Goal: Transaction & Acquisition: Book appointment/travel/reservation

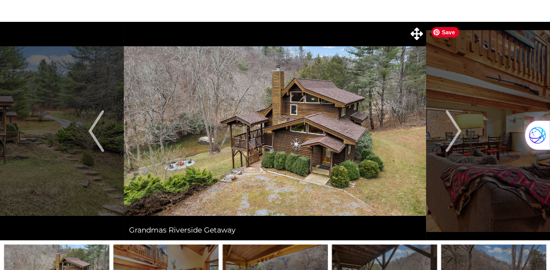
scroll to position [40, 0]
click at [459, 132] on img "Next" at bounding box center [454, 131] width 16 height 42
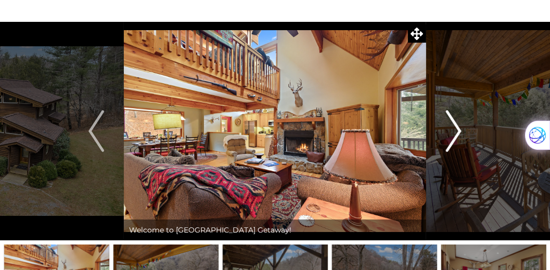
click at [459, 132] on img "Next" at bounding box center [454, 131] width 16 height 42
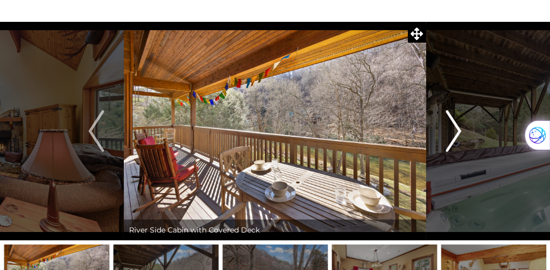
click at [459, 132] on img "Next" at bounding box center [454, 131] width 16 height 42
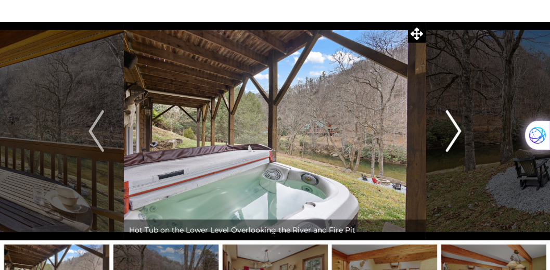
click at [459, 132] on img "Next" at bounding box center [454, 131] width 16 height 42
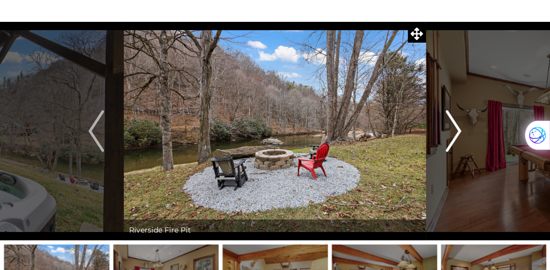
click at [459, 132] on img "Next" at bounding box center [454, 131] width 16 height 42
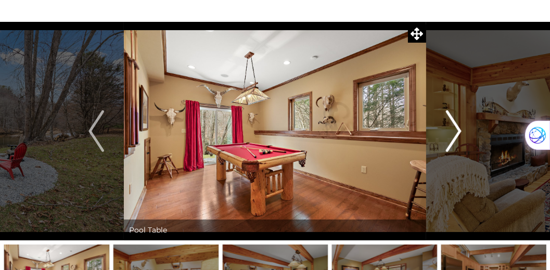
click at [459, 132] on img "Next" at bounding box center [454, 131] width 16 height 42
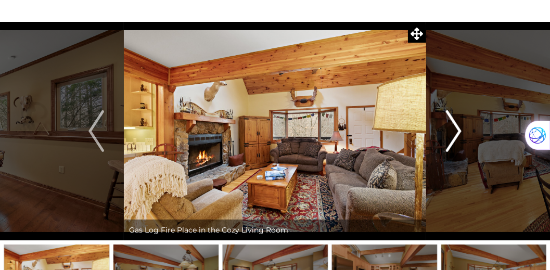
click at [459, 132] on img "Next" at bounding box center [454, 131] width 16 height 42
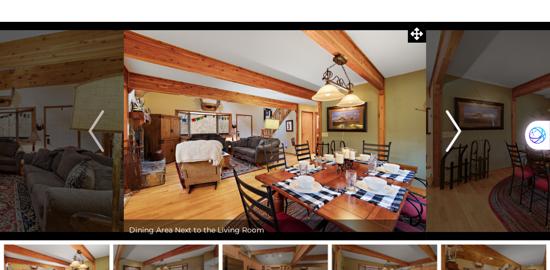
click at [459, 132] on img "Next" at bounding box center [454, 131] width 16 height 42
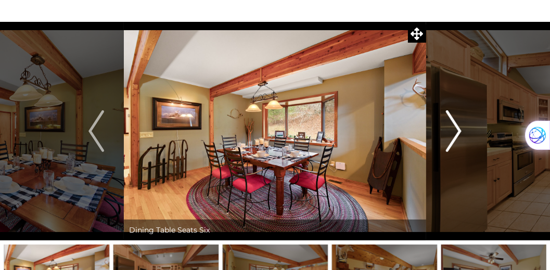
click at [459, 132] on img "Next" at bounding box center [454, 131] width 16 height 42
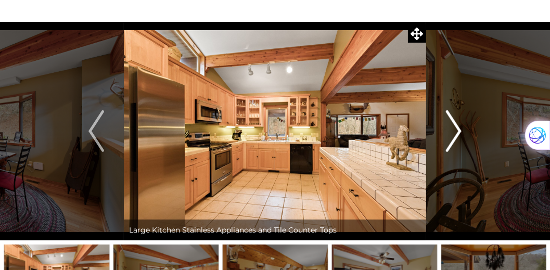
click at [459, 132] on img "Next" at bounding box center [454, 131] width 16 height 42
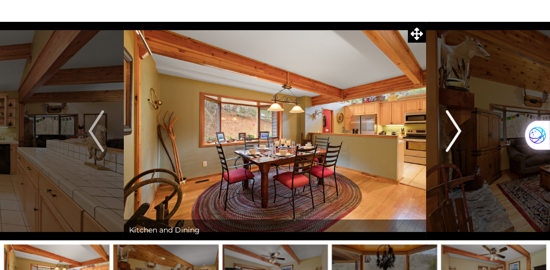
click at [459, 132] on img "Next" at bounding box center [454, 131] width 16 height 42
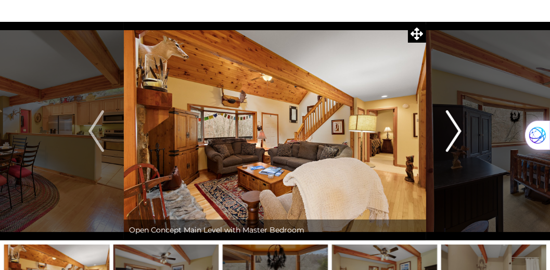
click at [459, 132] on img "Next" at bounding box center [454, 131] width 16 height 42
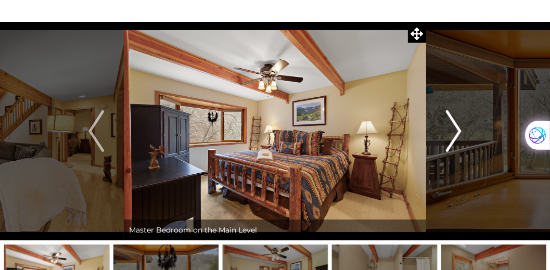
click at [459, 132] on img "Next" at bounding box center [454, 131] width 16 height 42
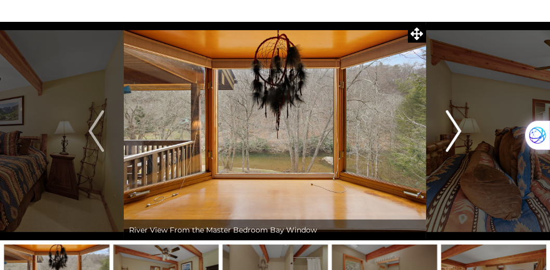
click at [459, 132] on img "Next" at bounding box center [454, 131] width 16 height 42
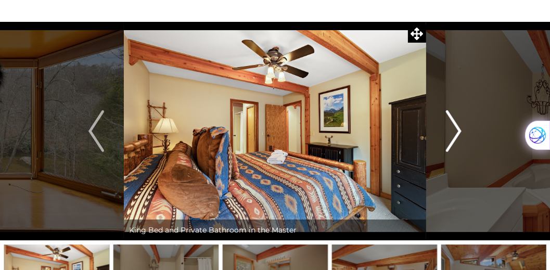
click at [459, 132] on img "Next" at bounding box center [454, 131] width 16 height 42
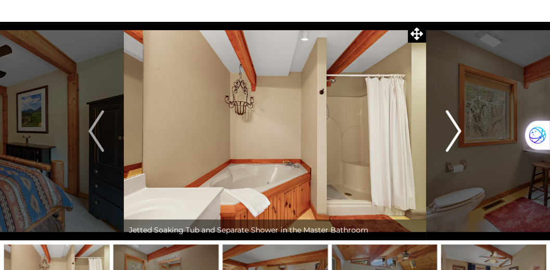
click at [459, 132] on img "Next" at bounding box center [454, 131] width 16 height 42
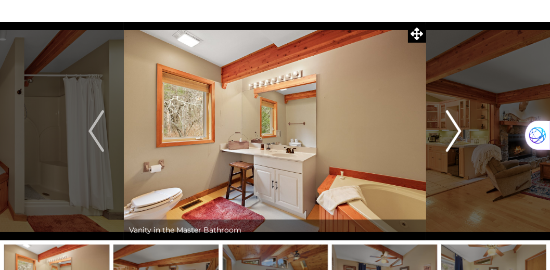
click at [459, 132] on img "Next" at bounding box center [454, 131] width 16 height 42
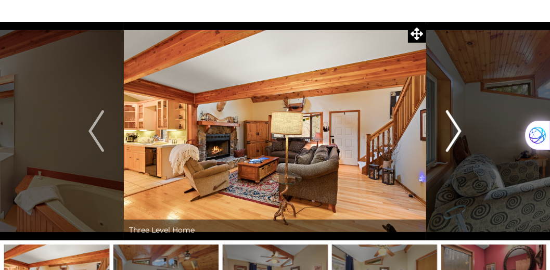
click at [459, 132] on img "Next" at bounding box center [454, 131] width 16 height 42
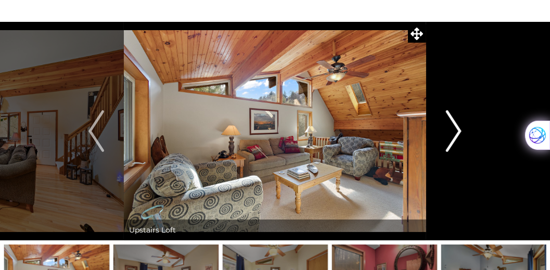
click at [459, 132] on img "Next" at bounding box center [454, 131] width 16 height 42
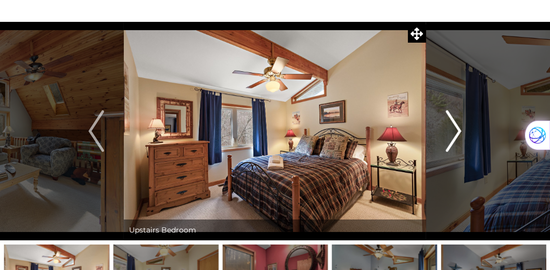
click at [459, 132] on img "Next" at bounding box center [454, 131] width 16 height 42
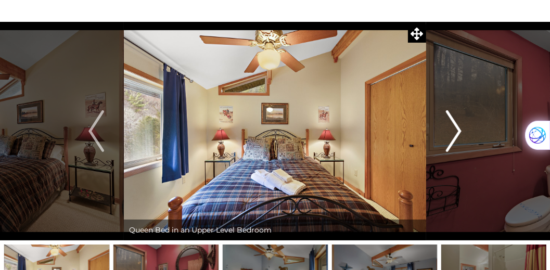
click at [459, 132] on img "Next" at bounding box center [454, 131] width 16 height 42
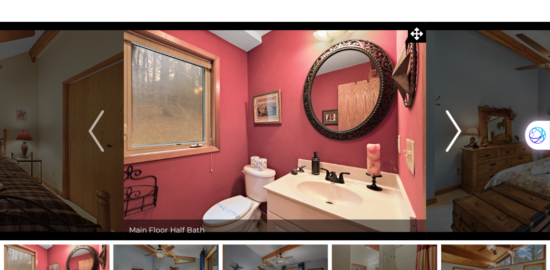
click at [459, 132] on img "Next" at bounding box center [454, 131] width 16 height 42
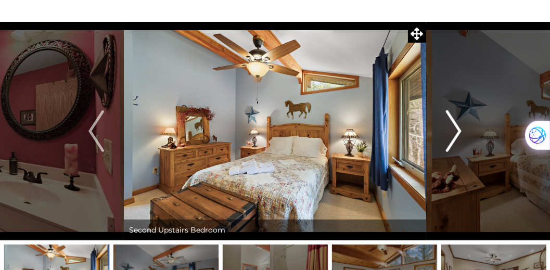
click at [459, 132] on img "Next" at bounding box center [454, 131] width 16 height 42
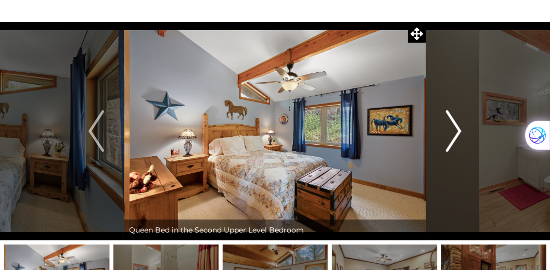
click at [459, 132] on img "Next" at bounding box center [454, 131] width 16 height 42
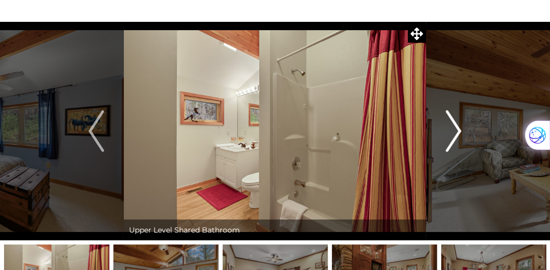
click at [459, 132] on img "Next" at bounding box center [454, 131] width 16 height 42
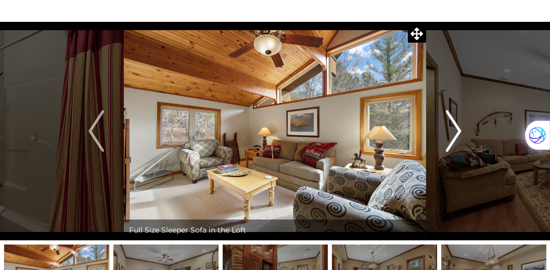
click at [459, 132] on img "Next" at bounding box center [454, 131] width 16 height 42
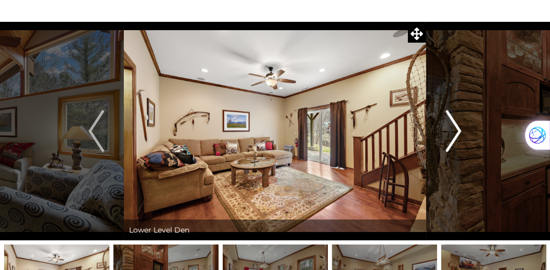
click at [459, 132] on img "Next" at bounding box center [454, 131] width 16 height 42
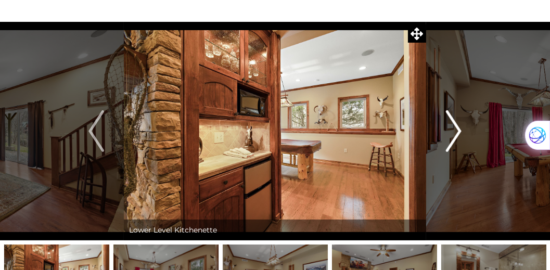
click at [459, 132] on img "Next" at bounding box center [454, 131] width 16 height 42
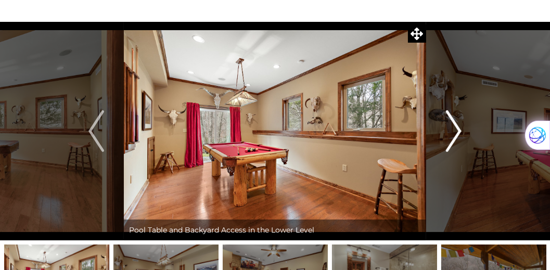
click at [459, 132] on img "Next" at bounding box center [454, 131] width 16 height 42
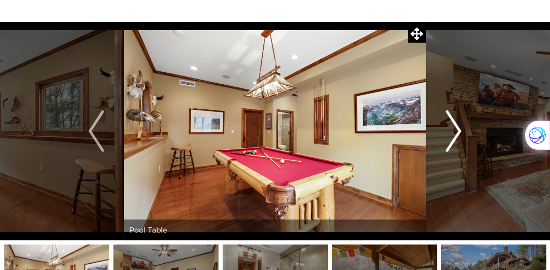
click at [459, 132] on img "Next" at bounding box center [454, 131] width 16 height 42
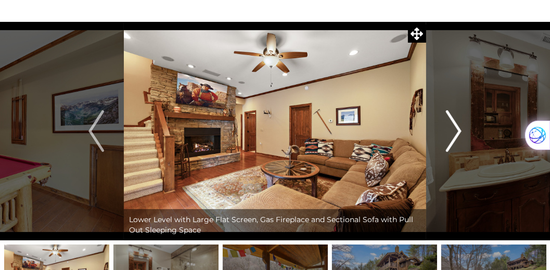
click at [459, 132] on img "Next" at bounding box center [454, 131] width 16 height 42
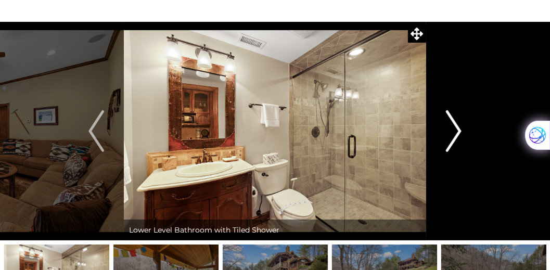
click at [459, 132] on img "Next" at bounding box center [454, 131] width 16 height 42
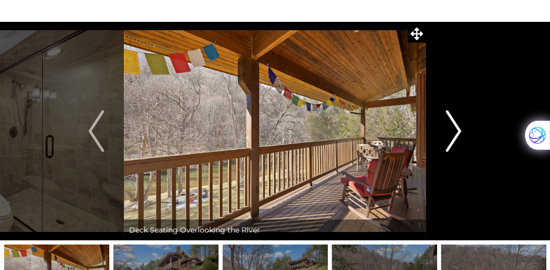
click at [459, 132] on img "Next" at bounding box center [454, 131] width 16 height 42
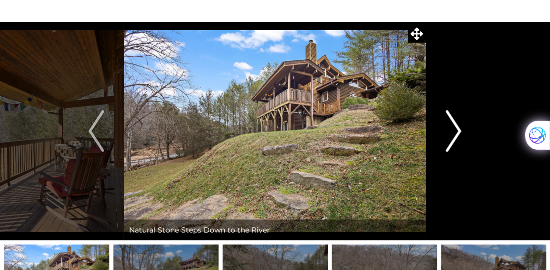
click at [459, 132] on img "Next" at bounding box center [454, 131] width 16 height 42
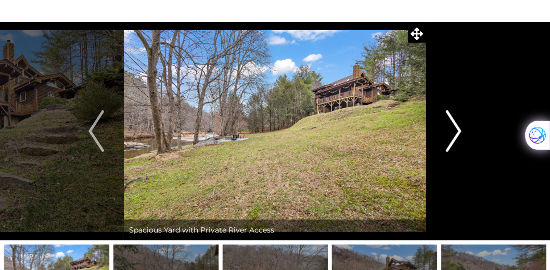
click at [459, 132] on img "Next" at bounding box center [454, 131] width 16 height 42
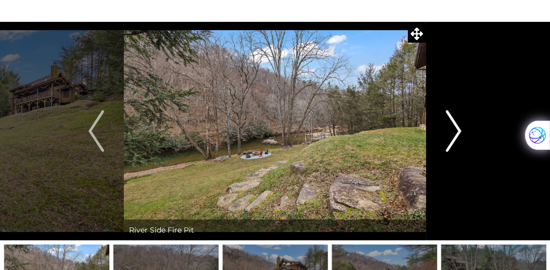
click at [459, 132] on img "Next" at bounding box center [454, 131] width 16 height 42
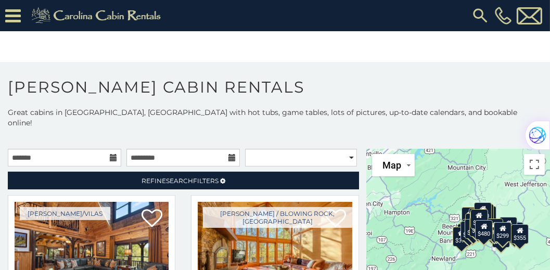
click at [110, 154] on icon at bounding box center [113, 157] width 7 height 7
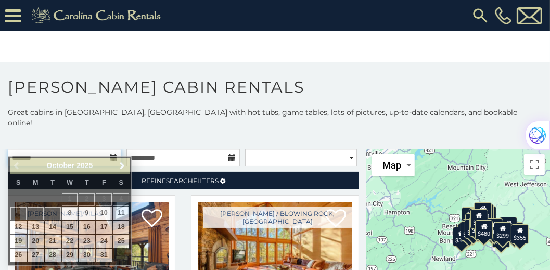
click at [85, 149] on input "text" at bounding box center [64, 158] width 113 height 18
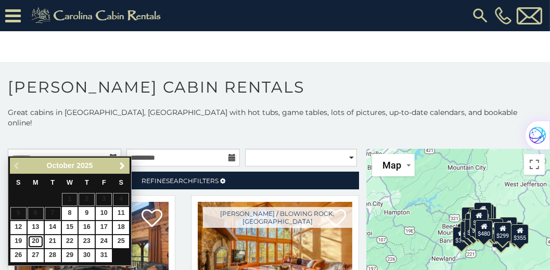
click at [39, 238] on link "20" at bounding box center [36, 241] width 16 height 13
type input "**********"
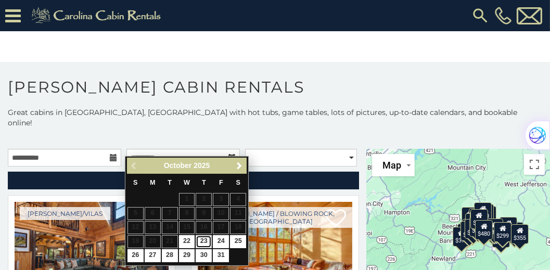
click at [205, 242] on link "23" at bounding box center [204, 241] width 16 height 13
type input "**********"
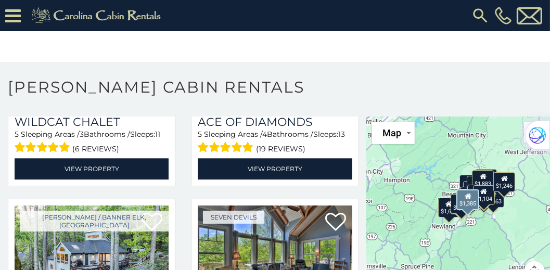
scroll to position [2616, 0]
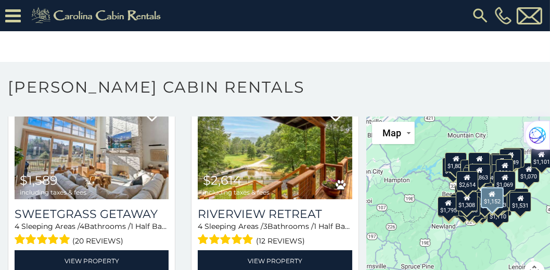
scroll to position [10383, 0]
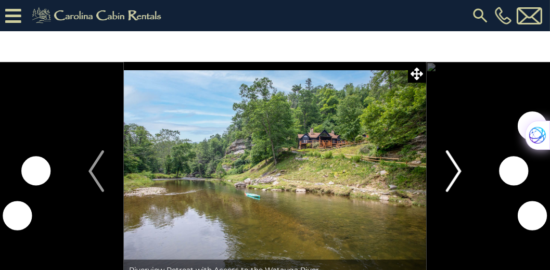
click at [456, 175] on img "Next" at bounding box center [454, 171] width 16 height 42
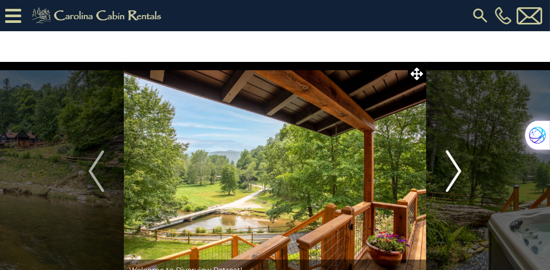
click at [456, 175] on img "Next" at bounding box center [454, 171] width 16 height 42
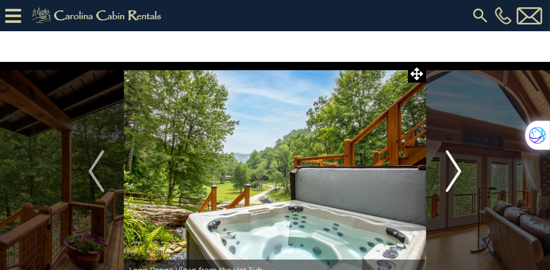
click at [456, 175] on img "Next" at bounding box center [454, 171] width 16 height 42
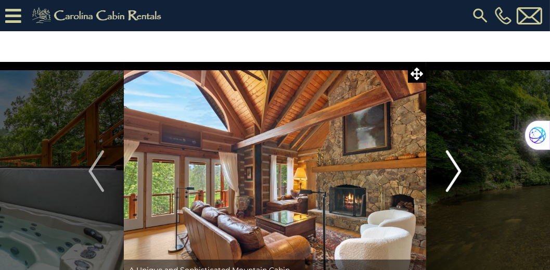
click at [456, 175] on img "Next" at bounding box center [454, 171] width 16 height 42
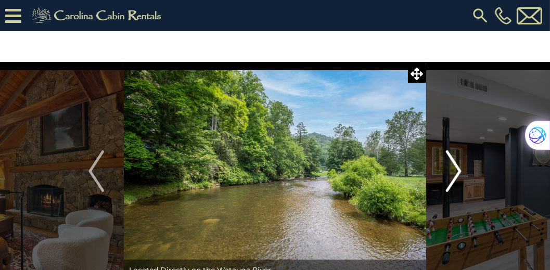
click at [456, 175] on img "Next" at bounding box center [454, 171] width 16 height 42
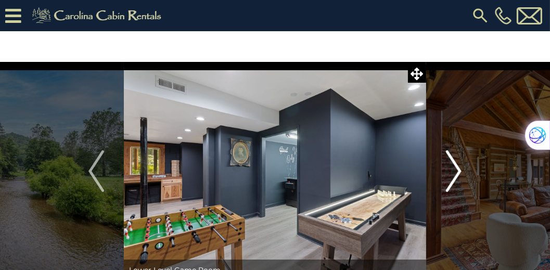
click at [456, 175] on img "Next" at bounding box center [454, 171] width 16 height 42
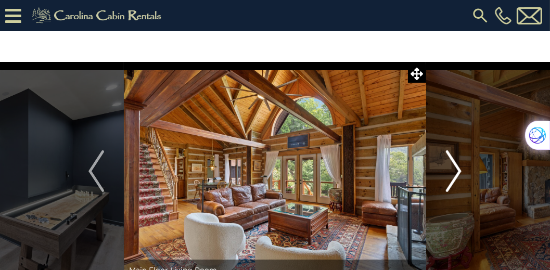
click at [456, 175] on img "Next" at bounding box center [454, 171] width 16 height 42
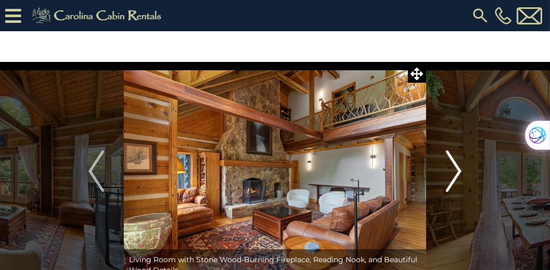
click at [456, 175] on img "Next" at bounding box center [454, 171] width 16 height 42
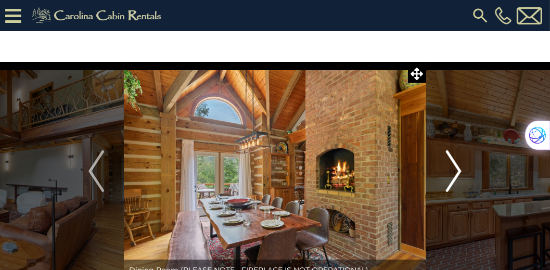
click at [456, 175] on img "Next" at bounding box center [454, 171] width 16 height 42
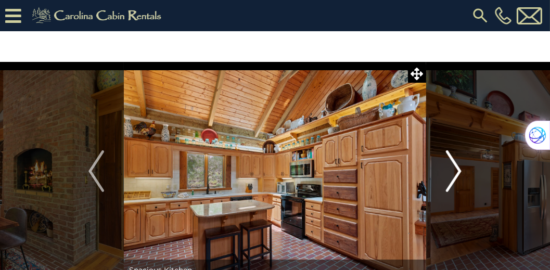
click at [456, 175] on img "Next" at bounding box center [454, 171] width 16 height 42
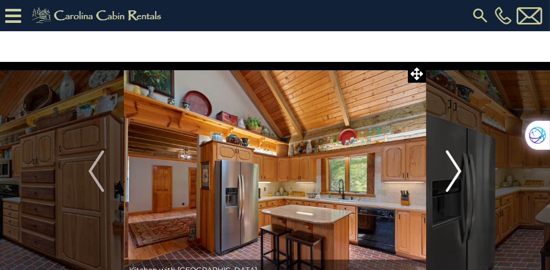
click at [456, 175] on img "Next" at bounding box center [454, 171] width 16 height 42
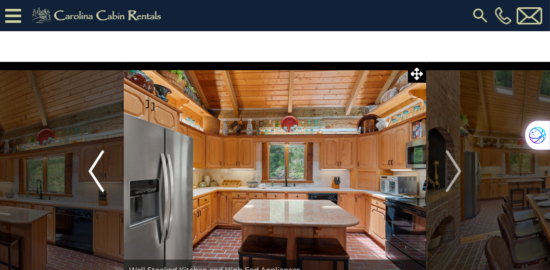
click at [88, 169] on button "Previous" at bounding box center [96, 171] width 55 height 219
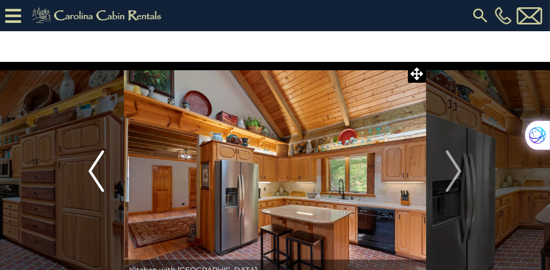
click at [88, 169] on button "Previous" at bounding box center [96, 171] width 55 height 219
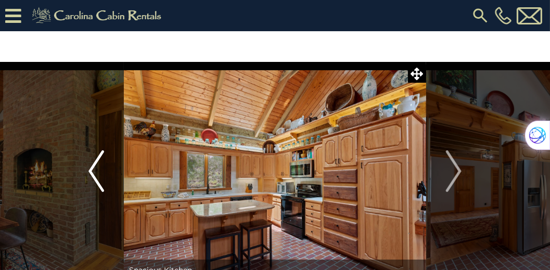
click at [88, 169] on button "Previous" at bounding box center [96, 171] width 55 height 219
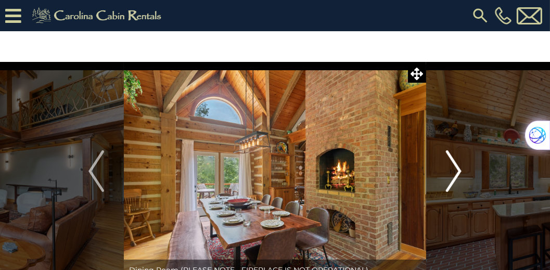
click at [455, 169] on img "Next" at bounding box center [454, 171] width 16 height 42
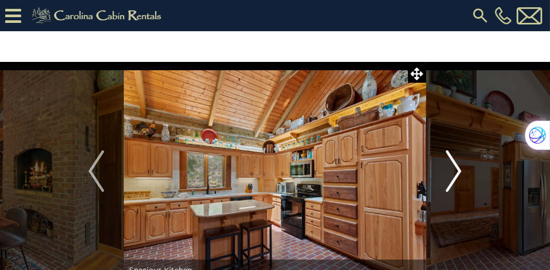
click at [455, 169] on img "Next" at bounding box center [454, 171] width 16 height 42
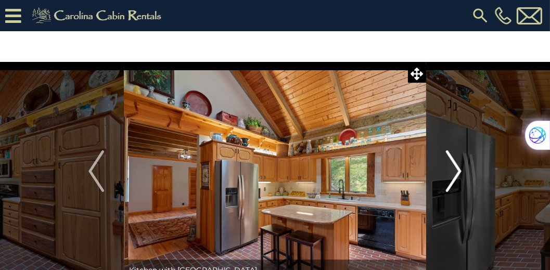
click at [455, 169] on img "Next" at bounding box center [454, 171] width 16 height 42
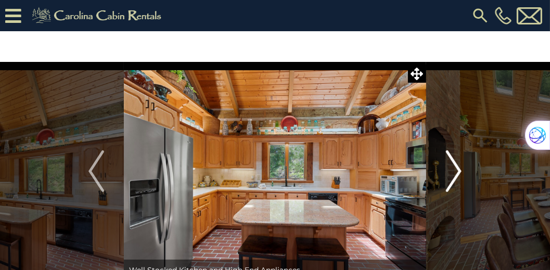
click at [455, 169] on img "Next" at bounding box center [454, 171] width 16 height 42
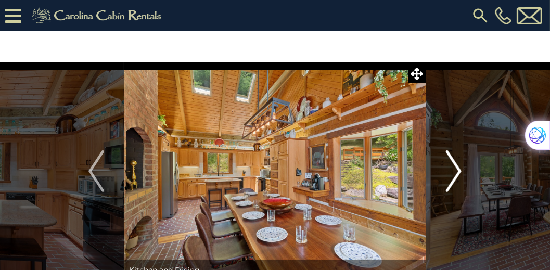
click at [455, 169] on img "Next" at bounding box center [454, 171] width 16 height 42
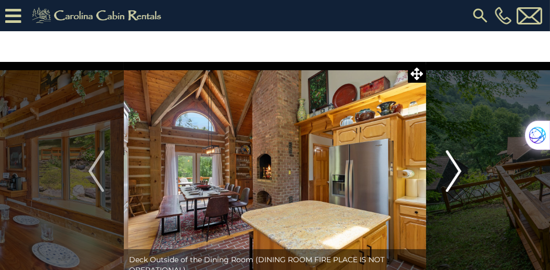
click at [455, 169] on img "Next" at bounding box center [454, 171] width 16 height 42
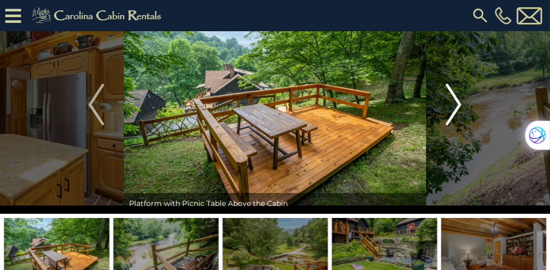
scroll to position [59, 0]
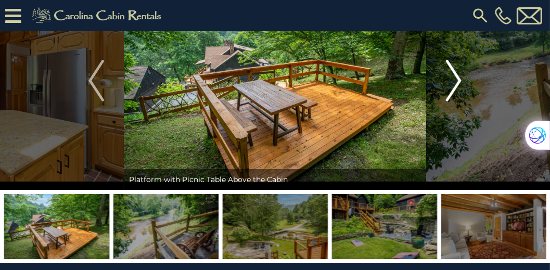
click at [456, 82] on img "Next" at bounding box center [454, 81] width 16 height 42
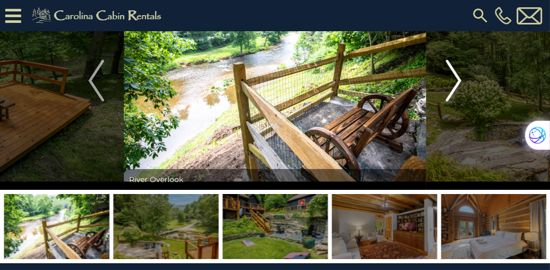
click at [456, 82] on img "Next" at bounding box center [454, 81] width 16 height 42
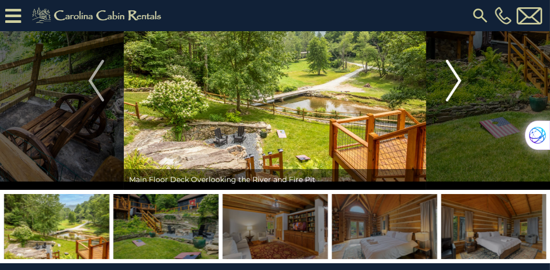
click at [456, 82] on img "Next" at bounding box center [454, 81] width 16 height 42
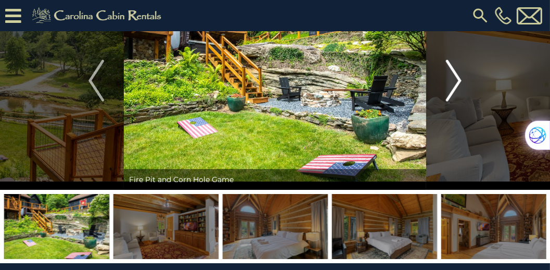
click at [456, 82] on img "Next" at bounding box center [454, 81] width 16 height 42
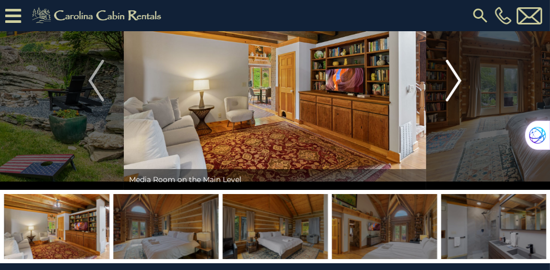
click at [456, 82] on img "Next" at bounding box center [454, 81] width 16 height 42
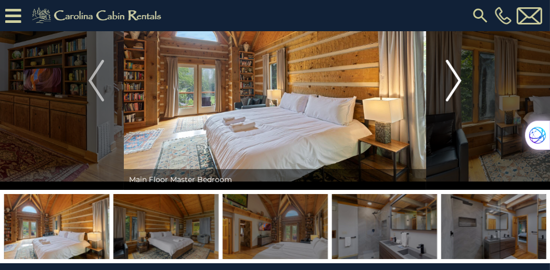
click at [456, 82] on img "Next" at bounding box center [454, 81] width 16 height 42
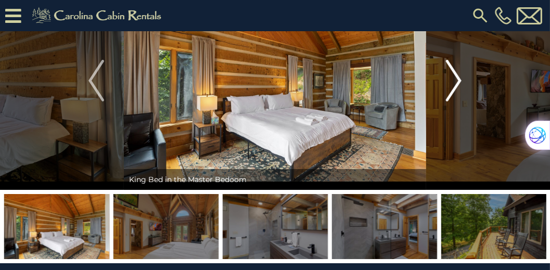
click at [456, 82] on img "Next" at bounding box center [454, 81] width 16 height 42
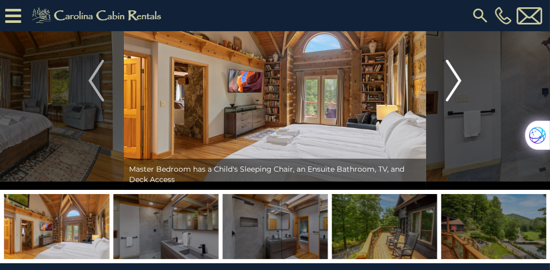
click at [456, 82] on img "Next" at bounding box center [454, 81] width 16 height 42
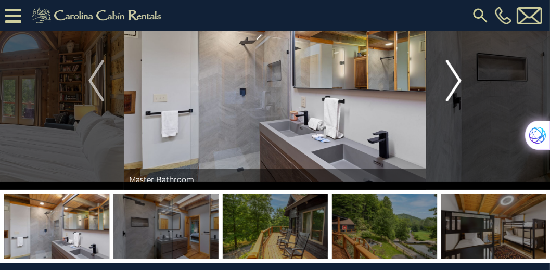
click at [456, 82] on img "Next" at bounding box center [454, 81] width 16 height 42
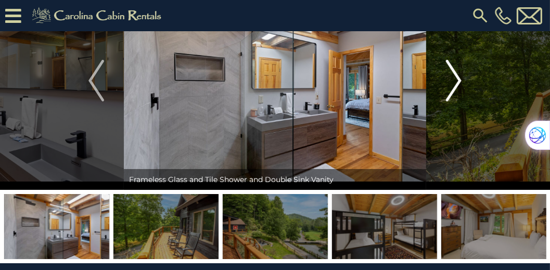
click at [456, 82] on img "Next" at bounding box center [454, 81] width 16 height 42
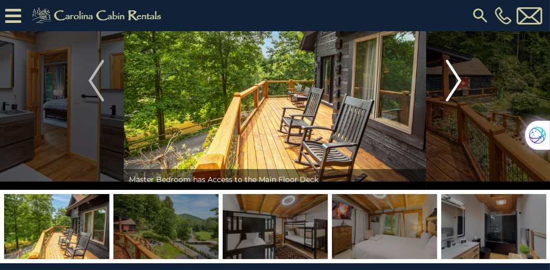
click at [456, 82] on img "Next" at bounding box center [454, 81] width 16 height 42
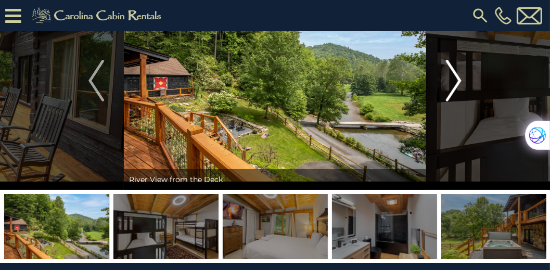
click at [456, 82] on img "Next" at bounding box center [454, 81] width 16 height 42
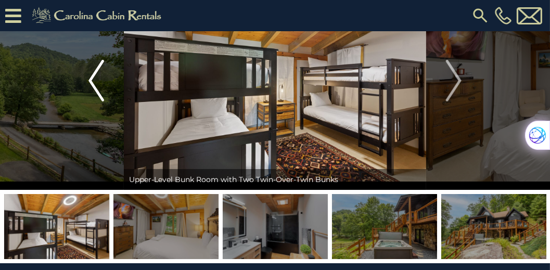
click at [95, 84] on img "Previous" at bounding box center [96, 81] width 16 height 42
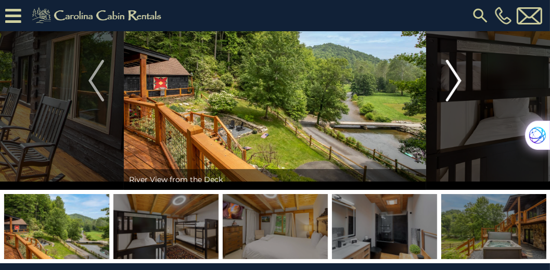
click at [454, 81] on img "Next" at bounding box center [454, 81] width 16 height 42
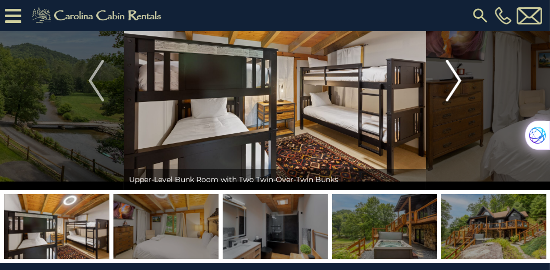
click at [454, 81] on img "Next" at bounding box center [454, 81] width 16 height 42
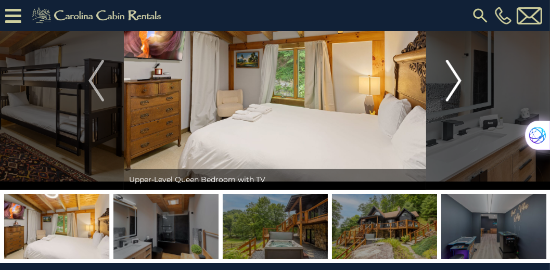
click at [454, 81] on img "Next" at bounding box center [454, 81] width 16 height 42
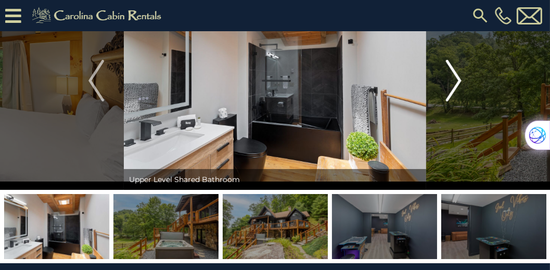
click at [454, 81] on img "Next" at bounding box center [454, 81] width 16 height 42
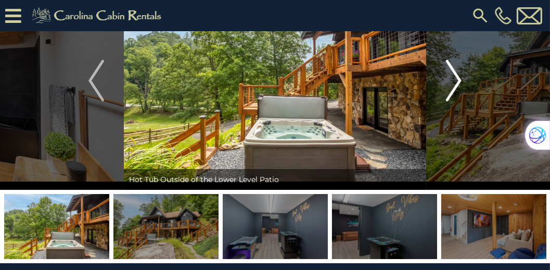
click at [454, 81] on img "Next" at bounding box center [454, 81] width 16 height 42
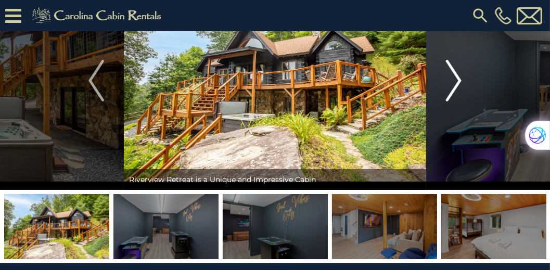
click at [454, 81] on img "Next" at bounding box center [454, 81] width 16 height 42
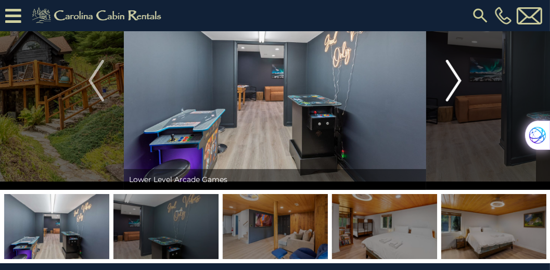
click at [454, 81] on img "Next" at bounding box center [454, 81] width 16 height 42
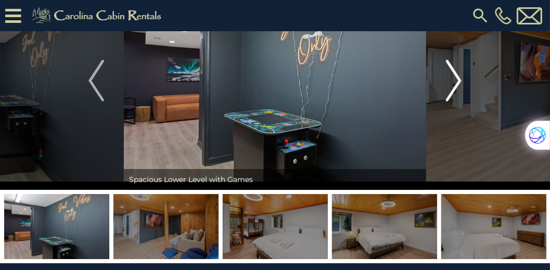
click at [454, 81] on img "Next" at bounding box center [454, 81] width 16 height 42
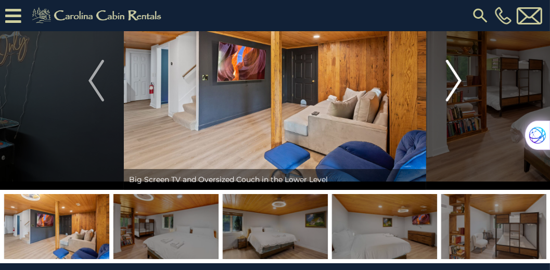
click at [454, 81] on img "Next" at bounding box center [454, 81] width 16 height 42
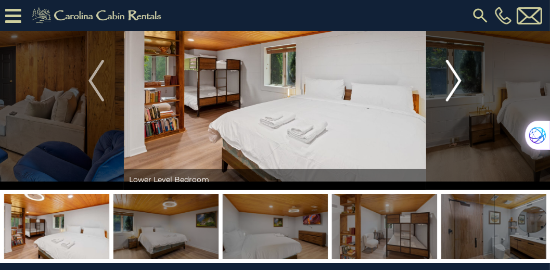
click at [454, 81] on img "Next" at bounding box center [454, 81] width 16 height 42
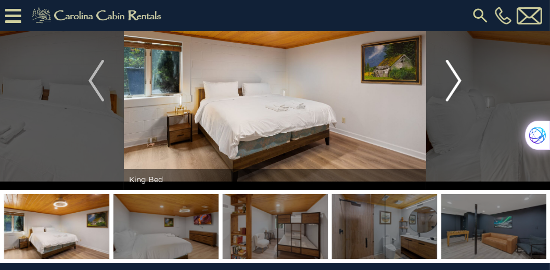
click at [454, 81] on img "Next" at bounding box center [454, 81] width 16 height 42
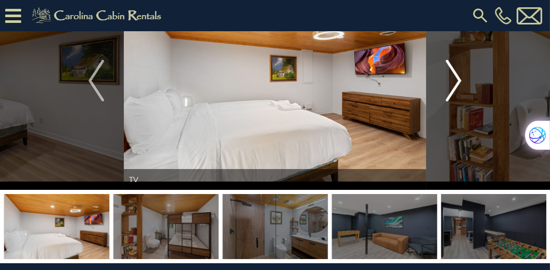
click at [454, 81] on img "Next" at bounding box center [454, 81] width 16 height 42
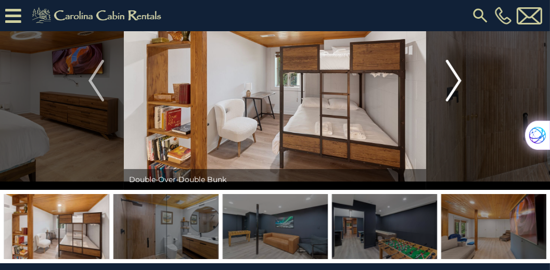
click at [454, 81] on img "Next" at bounding box center [454, 81] width 16 height 42
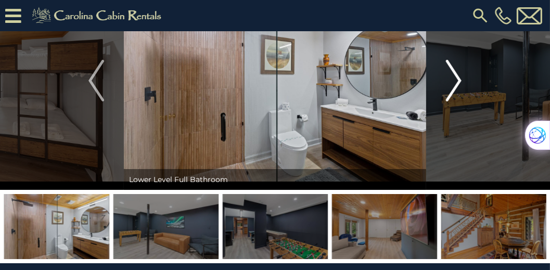
click at [454, 81] on img "Next" at bounding box center [454, 81] width 16 height 42
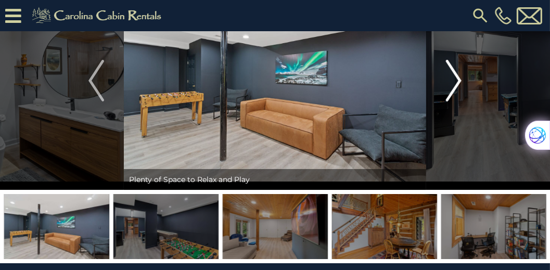
click at [454, 81] on img "Next" at bounding box center [454, 81] width 16 height 42
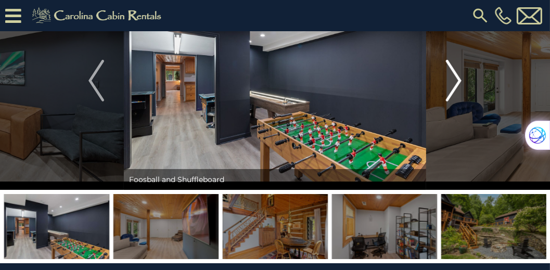
click at [454, 81] on img "Next" at bounding box center [454, 81] width 16 height 42
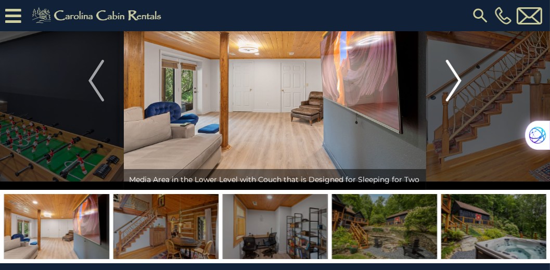
click at [454, 81] on img "Next" at bounding box center [454, 81] width 16 height 42
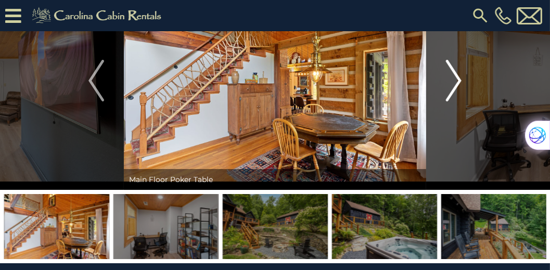
click at [454, 81] on img "Next" at bounding box center [454, 81] width 16 height 42
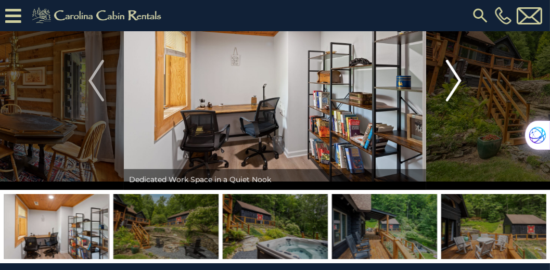
click at [454, 81] on img "Next" at bounding box center [454, 81] width 16 height 42
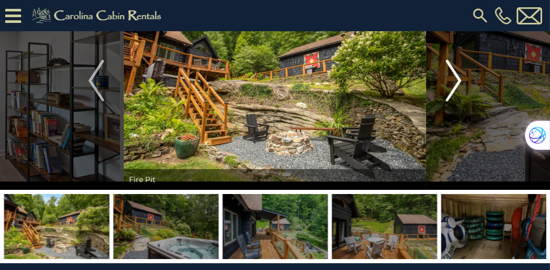
click at [454, 81] on img "Next" at bounding box center [454, 81] width 16 height 42
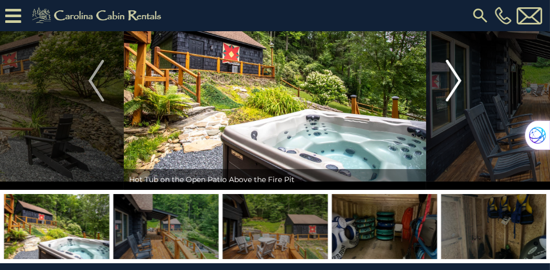
click at [454, 81] on img "Next" at bounding box center [454, 81] width 16 height 42
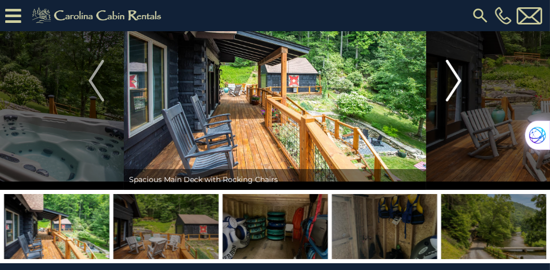
click at [454, 81] on img "Next" at bounding box center [454, 81] width 16 height 42
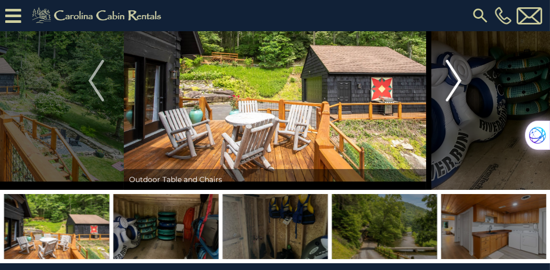
click at [454, 81] on img "Next" at bounding box center [454, 81] width 16 height 42
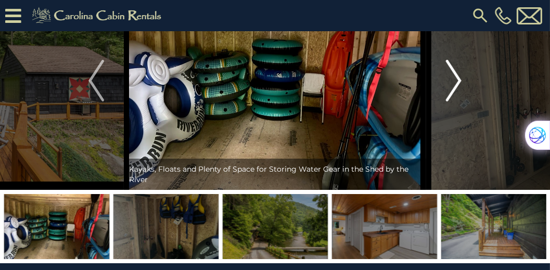
click at [454, 81] on img "Next" at bounding box center [454, 81] width 16 height 42
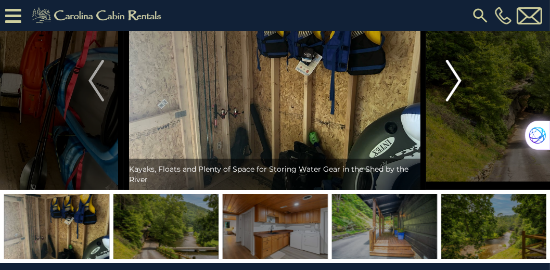
click at [454, 81] on img "Next" at bounding box center [454, 81] width 16 height 42
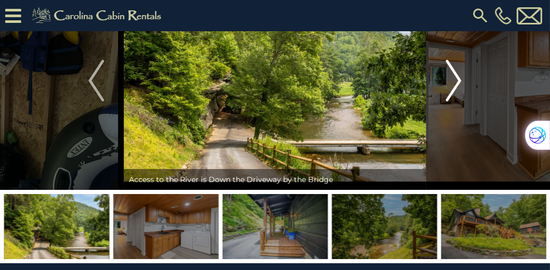
click at [454, 81] on img "Next" at bounding box center [454, 81] width 16 height 42
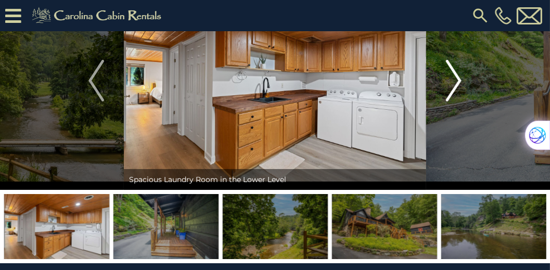
click at [454, 81] on img "Next" at bounding box center [454, 81] width 16 height 42
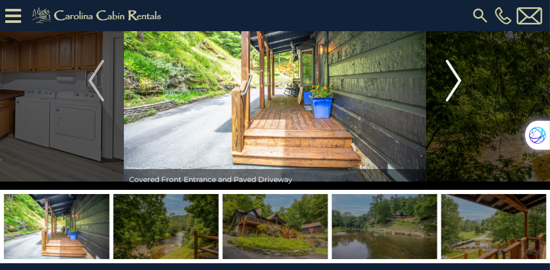
click at [454, 81] on img "Next" at bounding box center [454, 81] width 16 height 42
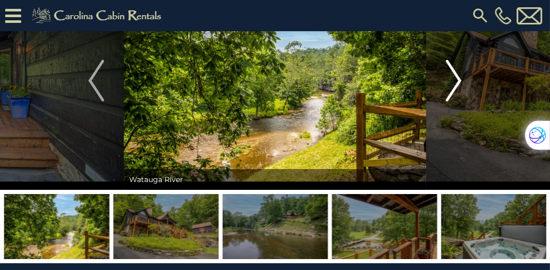
click at [454, 81] on img "Next" at bounding box center [454, 81] width 16 height 42
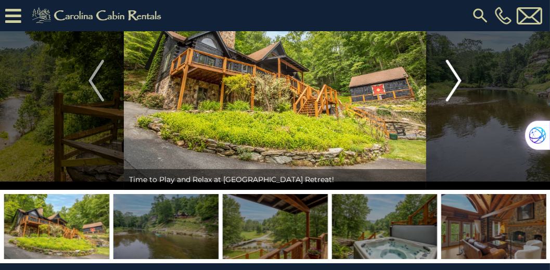
click at [454, 81] on img "Next" at bounding box center [454, 81] width 16 height 42
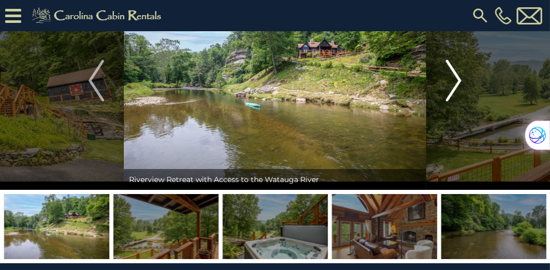
click at [460, 83] on img "Next" at bounding box center [454, 81] width 16 height 42
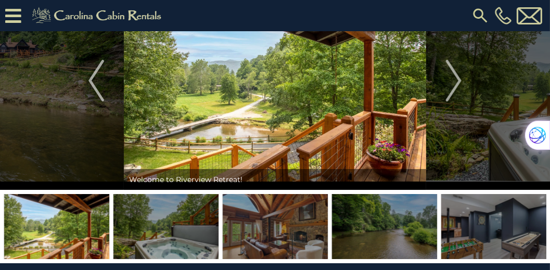
click at [15, 18] on icon at bounding box center [13, 16] width 16 height 18
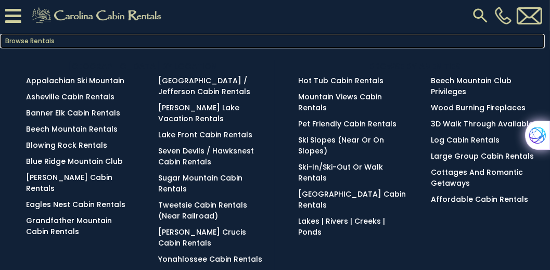
click at [39, 39] on link "Browse Rentals" at bounding box center [272, 41] width 545 height 15
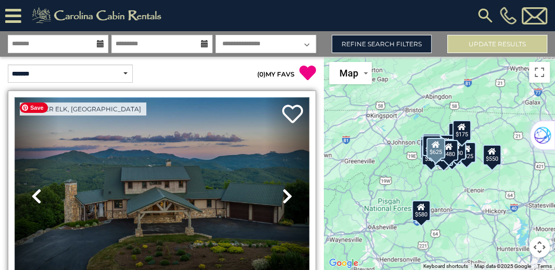
click at [150, 152] on img at bounding box center [162, 195] width 294 height 197
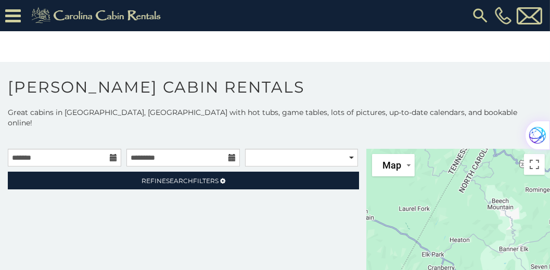
scroll to position [13, 0]
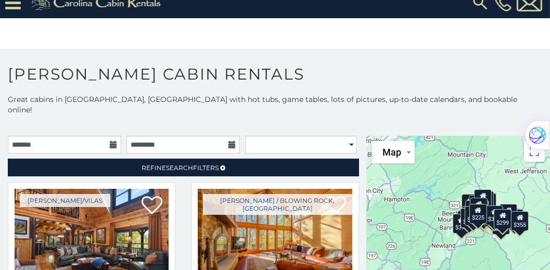
click at [111, 141] on icon at bounding box center [113, 144] width 7 height 7
click at [73, 136] on input "text" at bounding box center [64, 145] width 113 height 18
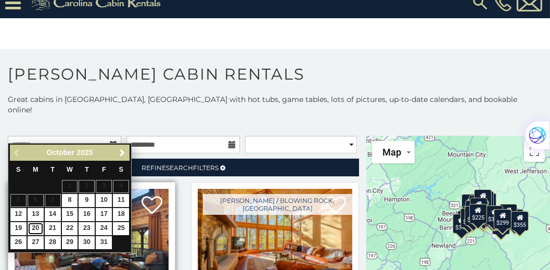
click at [33, 223] on link "20" at bounding box center [36, 228] width 16 height 13
type input "**********"
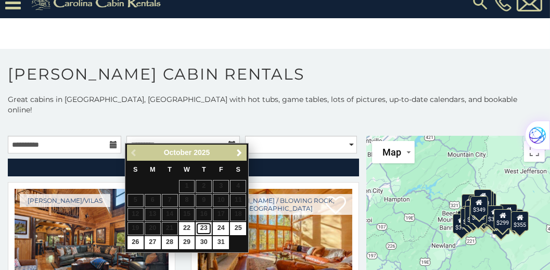
click at [205, 225] on link "23" at bounding box center [204, 228] width 16 height 13
type input "**********"
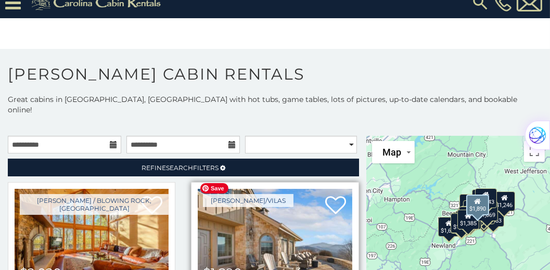
click at [315, 207] on img at bounding box center [275, 241] width 154 height 104
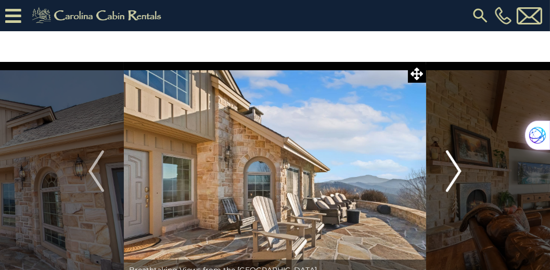
click at [460, 168] on img "Next" at bounding box center [454, 171] width 16 height 42
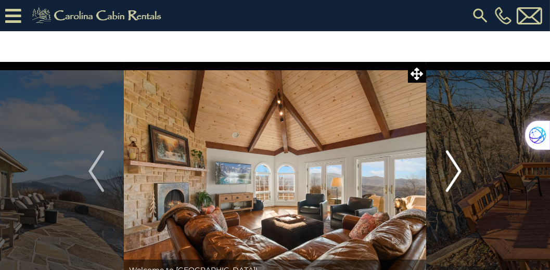
click at [460, 168] on img "Next" at bounding box center [454, 171] width 16 height 42
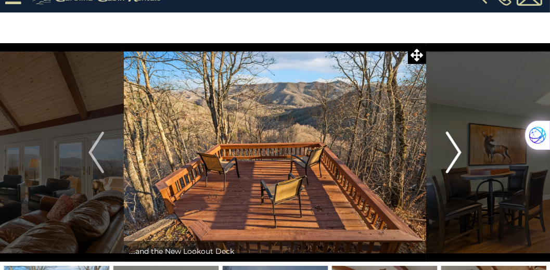
scroll to position [30, 0]
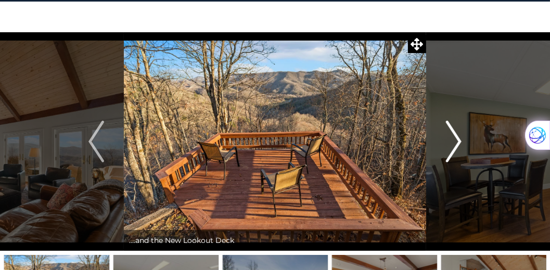
click at [456, 143] on img "Next" at bounding box center [454, 142] width 16 height 42
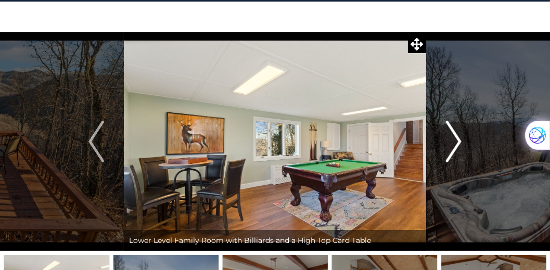
click at [456, 143] on img "Next" at bounding box center [454, 142] width 16 height 42
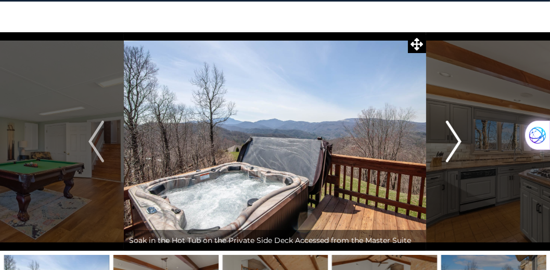
click at [456, 143] on img "Next" at bounding box center [454, 142] width 16 height 42
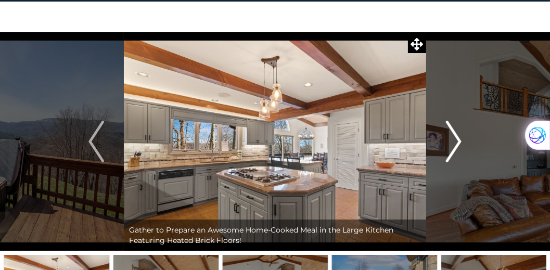
click at [456, 143] on img "Next" at bounding box center [454, 142] width 16 height 42
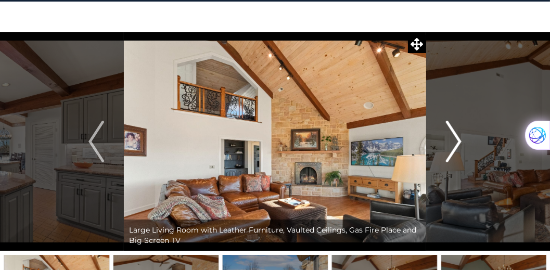
click at [456, 143] on img "Next" at bounding box center [454, 142] width 16 height 42
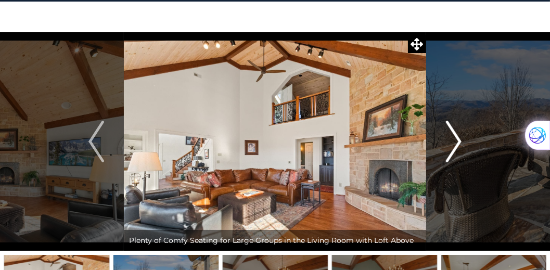
click at [456, 143] on img "Next" at bounding box center [454, 142] width 16 height 42
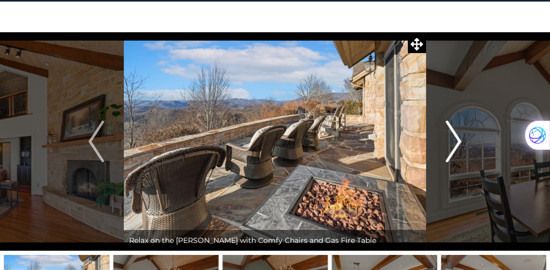
click at [456, 143] on img "Next" at bounding box center [454, 142] width 16 height 42
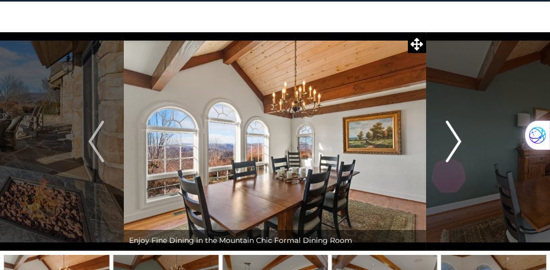
click at [456, 143] on img "Next" at bounding box center [454, 142] width 16 height 42
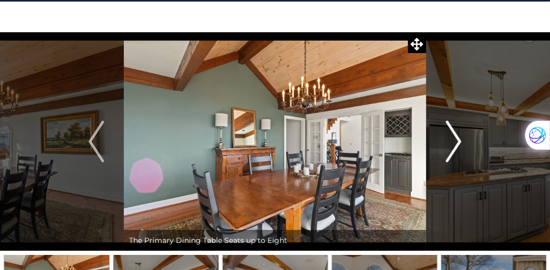
click at [456, 143] on img "Next" at bounding box center [454, 142] width 16 height 42
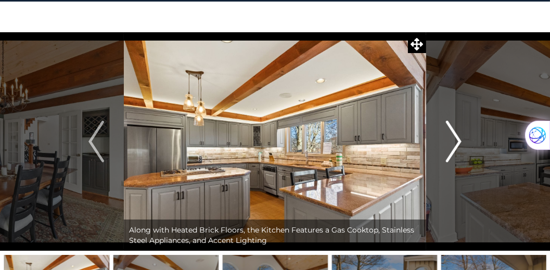
click at [456, 143] on img "Next" at bounding box center [454, 142] width 16 height 42
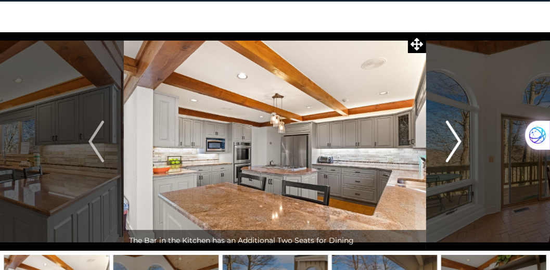
click at [456, 143] on img "Next" at bounding box center [454, 142] width 16 height 42
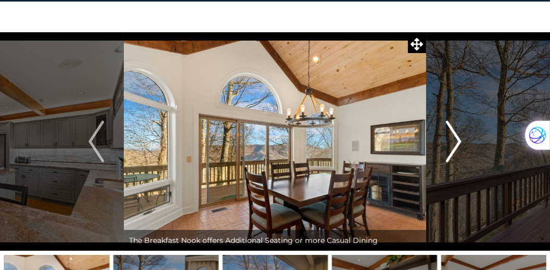
click at [456, 143] on img "Next" at bounding box center [454, 142] width 16 height 42
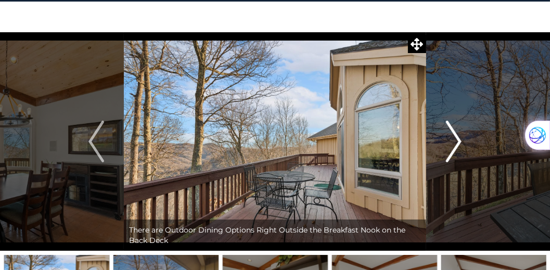
click at [456, 143] on img "Next" at bounding box center [454, 142] width 16 height 42
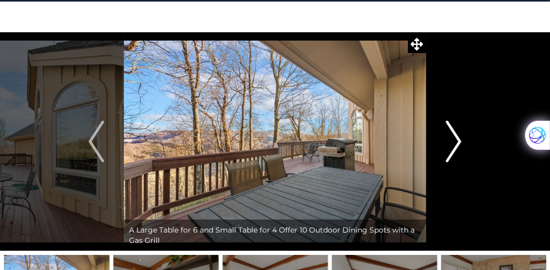
click at [456, 143] on img "Next" at bounding box center [454, 142] width 16 height 42
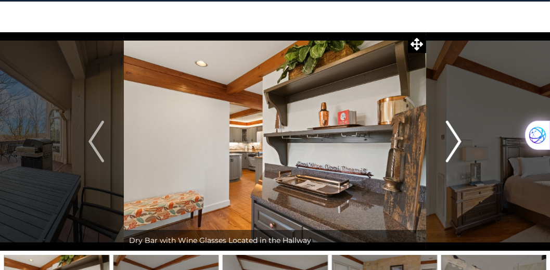
click at [456, 143] on img "Next" at bounding box center [454, 142] width 16 height 42
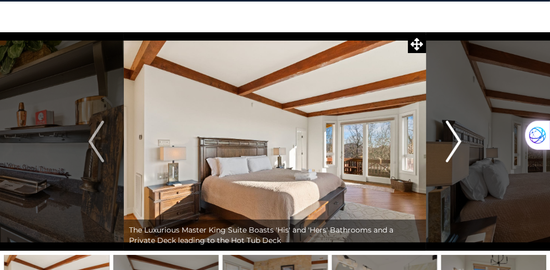
click at [456, 143] on img "Next" at bounding box center [454, 142] width 16 height 42
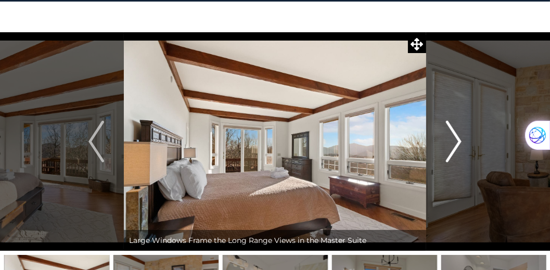
click at [456, 143] on img "Next" at bounding box center [454, 142] width 16 height 42
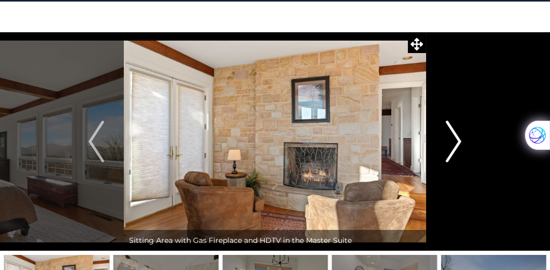
click at [456, 143] on img "Next" at bounding box center [454, 142] width 16 height 42
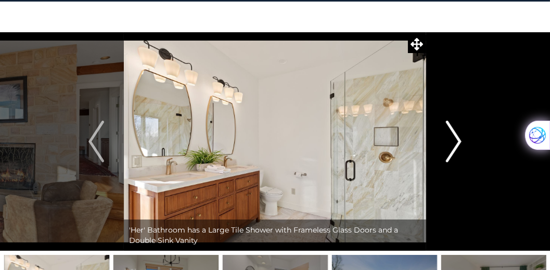
click at [456, 143] on img "Next" at bounding box center [454, 142] width 16 height 42
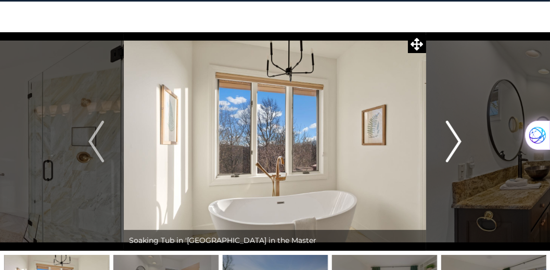
click at [456, 143] on img "Next" at bounding box center [454, 142] width 16 height 42
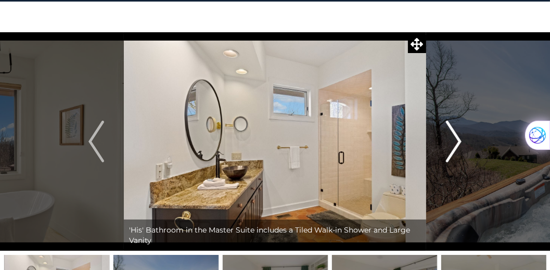
click at [456, 143] on img "Next" at bounding box center [454, 142] width 16 height 42
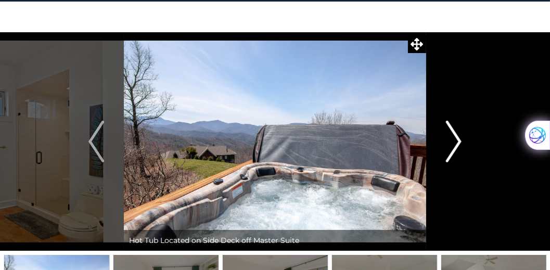
click at [456, 143] on img "Next" at bounding box center [454, 142] width 16 height 42
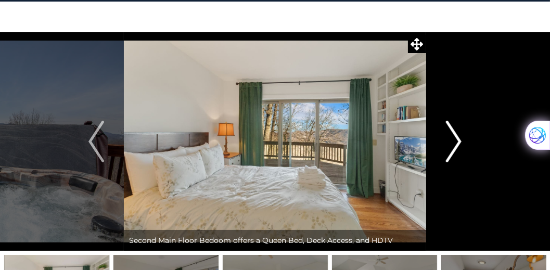
click at [465, 139] on button "Next" at bounding box center [453, 141] width 55 height 219
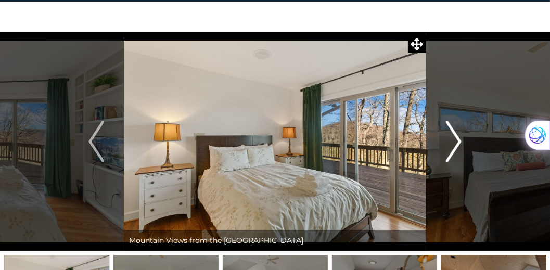
click at [465, 139] on button "Next" at bounding box center [453, 141] width 55 height 219
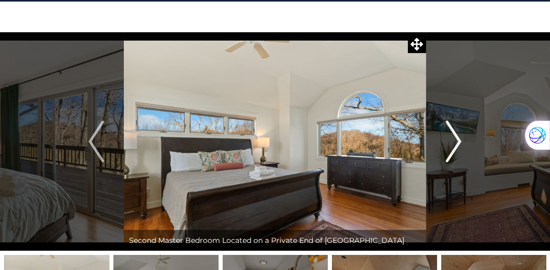
click at [465, 139] on button "Next" at bounding box center [453, 141] width 55 height 219
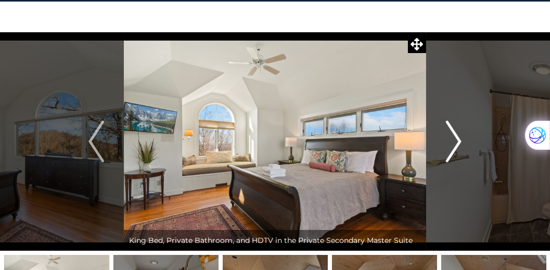
click at [465, 139] on button "Next" at bounding box center [453, 141] width 55 height 219
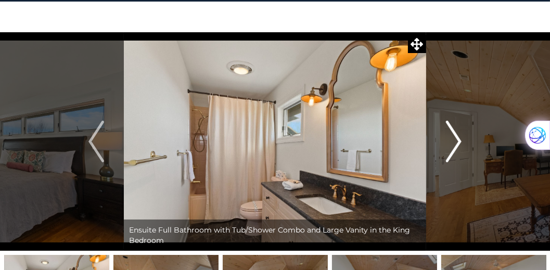
click at [465, 139] on button "Next" at bounding box center [453, 141] width 55 height 219
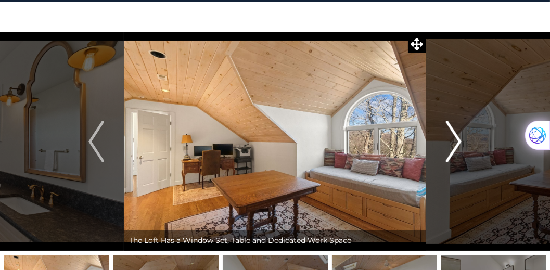
click at [465, 139] on button "Next" at bounding box center [453, 141] width 55 height 219
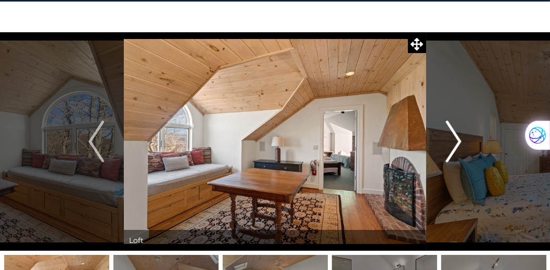
click at [465, 139] on button "Next" at bounding box center [453, 141] width 55 height 219
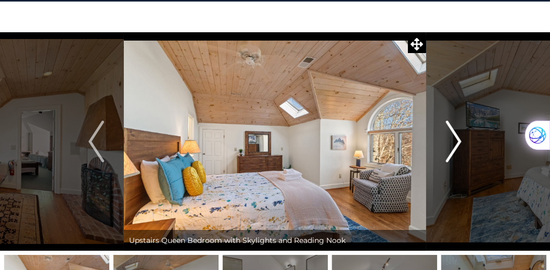
click at [465, 139] on button "Next" at bounding box center [453, 141] width 55 height 219
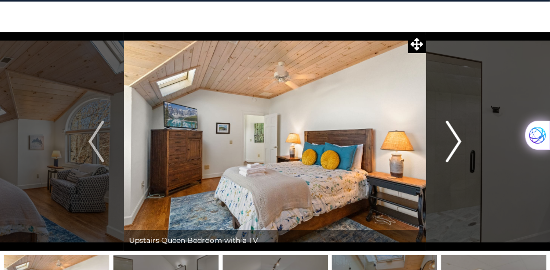
click at [465, 139] on button "Next" at bounding box center [453, 141] width 55 height 219
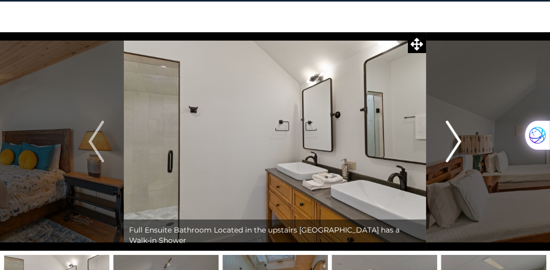
click at [465, 139] on button "Next" at bounding box center [453, 141] width 55 height 219
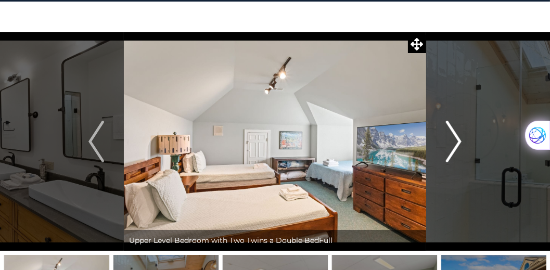
click at [465, 139] on button "Next" at bounding box center [453, 141] width 55 height 219
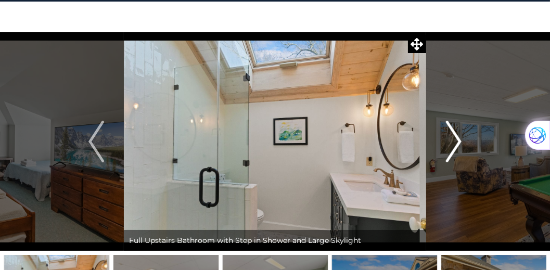
click at [465, 139] on button "Next" at bounding box center [453, 141] width 55 height 219
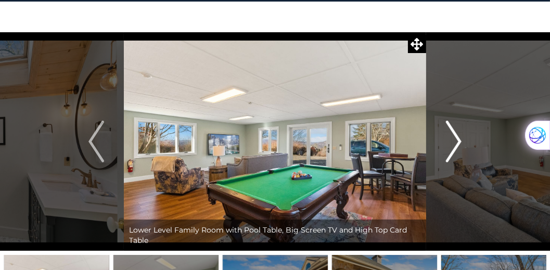
click at [465, 139] on button "Next" at bounding box center [453, 141] width 55 height 219
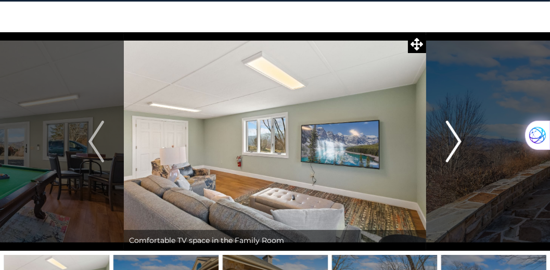
click at [465, 139] on button "Next" at bounding box center [453, 141] width 55 height 219
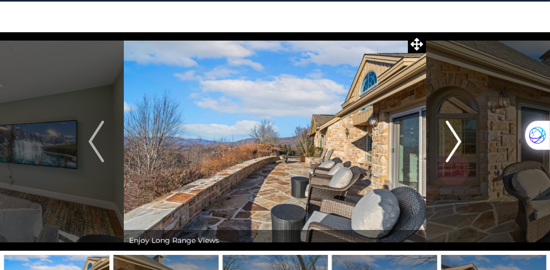
click at [465, 139] on button "Next" at bounding box center [453, 141] width 55 height 219
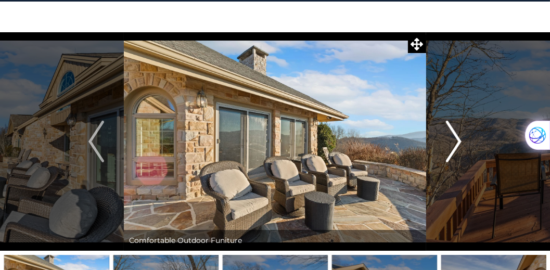
click at [465, 139] on button "Next" at bounding box center [453, 141] width 55 height 219
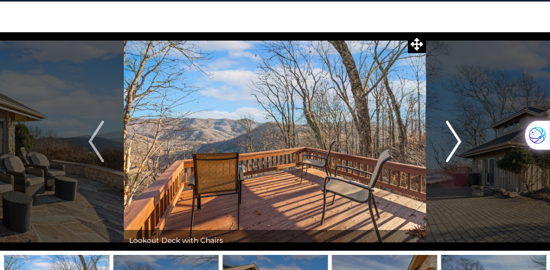
click at [465, 139] on button "Next" at bounding box center [453, 141] width 55 height 219
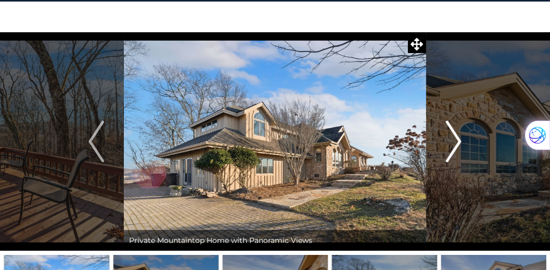
click at [465, 139] on button "Next" at bounding box center [453, 141] width 55 height 219
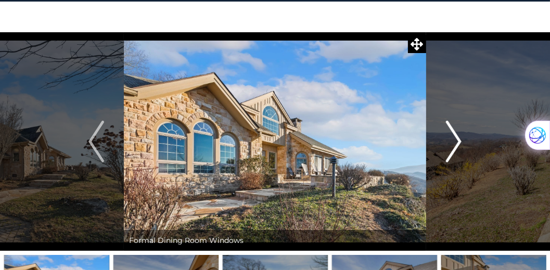
click at [465, 139] on button "Next" at bounding box center [453, 141] width 55 height 219
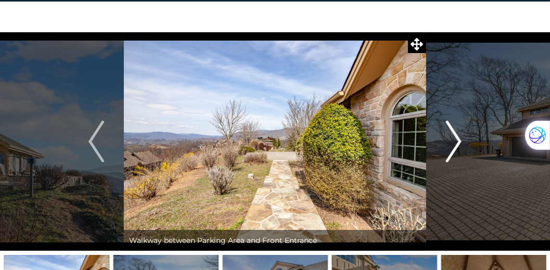
click at [465, 139] on button "Next" at bounding box center [453, 141] width 55 height 219
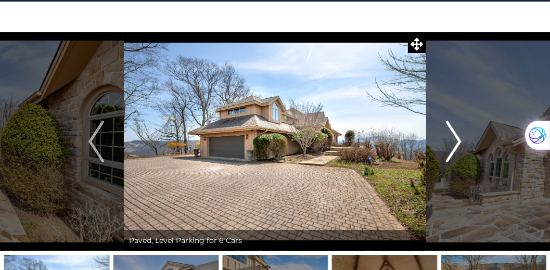
click at [465, 139] on button "Next" at bounding box center [453, 141] width 55 height 219
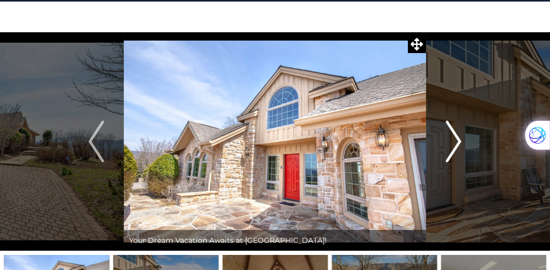
click at [465, 139] on button "Next" at bounding box center [453, 141] width 55 height 219
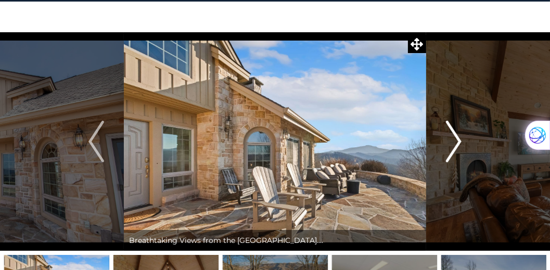
click at [465, 139] on button "Next" at bounding box center [453, 141] width 55 height 219
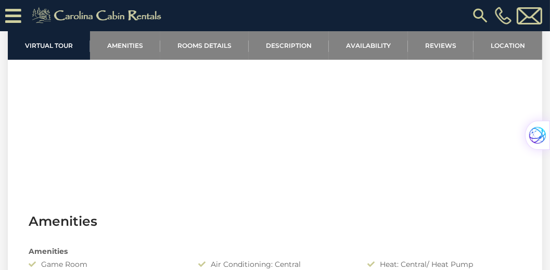
scroll to position [386, 0]
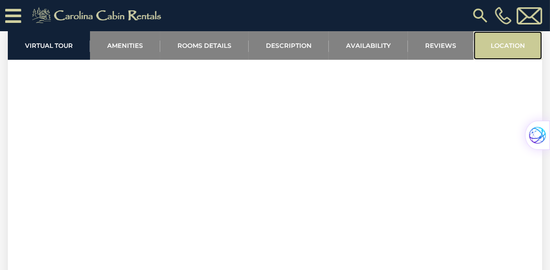
click at [505, 48] on link "Location" at bounding box center [507, 45] width 69 height 29
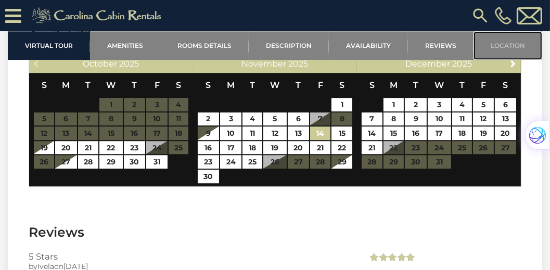
scroll to position [2554, 0]
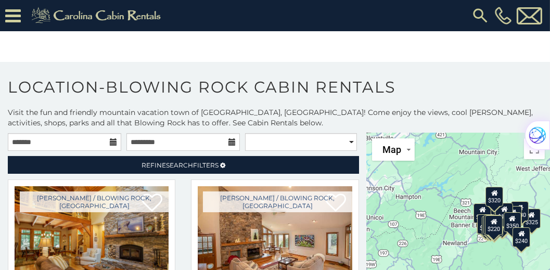
click at [112, 146] on icon at bounding box center [113, 141] width 7 height 7
click at [110, 140] on icon at bounding box center [113, 141] width 7 height 7
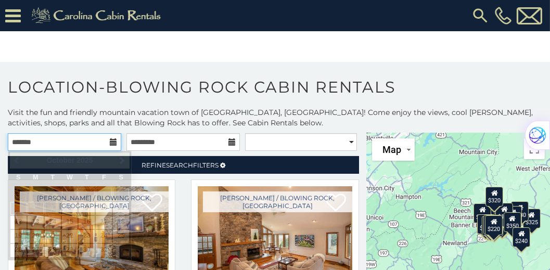
click at [55, 138] on input "text" at bounding box center [64, 142] width 113 height 18
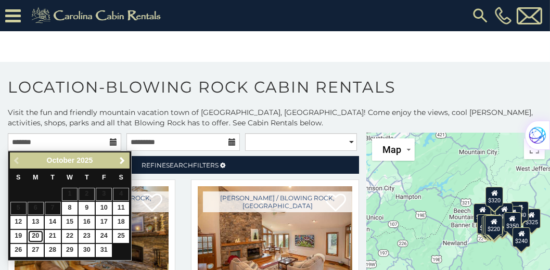
click at [36, 232] on link "20" at bounding box center [36, 236] width 16 height 13
type input "**********"
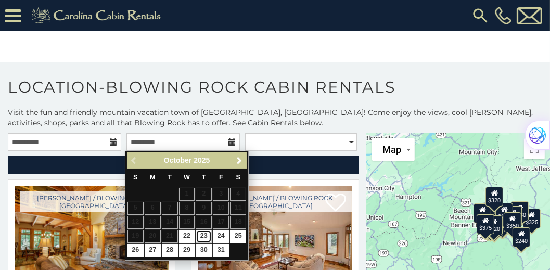
click at [203, 233] on link "23" at bounding box center [204, 236] width 16 height 13
type input "**********"
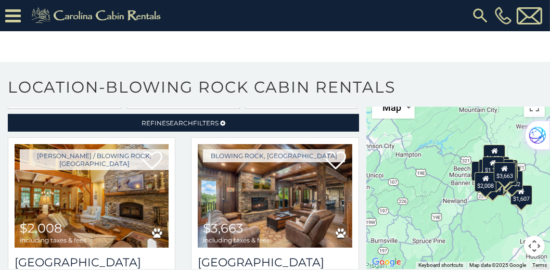
scroll to position [43, 0]
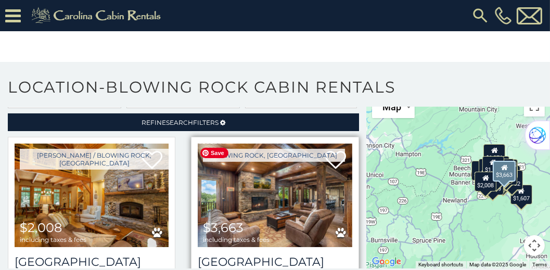
click at [286, 214] on img at bounding box center [275, 196] width 154 height 104
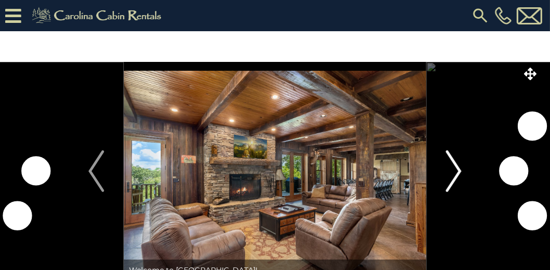
click at [462, 172] on button "Next" at bounding box center [453, 171] width 55 height 219
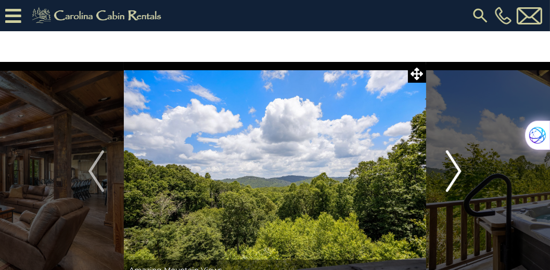
click at [462, 172] on button "Next" at bounding box center [453, 171] width 55 height 219
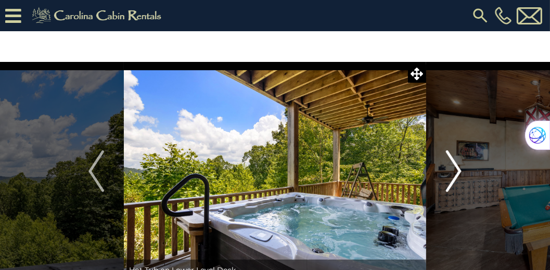
click at [462, 172] on button "Next" at bounding box center [453, 171] width 55 height 219
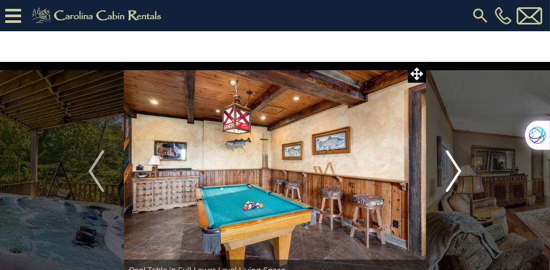
click at [462, 172] on button "Next" at bounding box center [453, 171] width 55 height 219
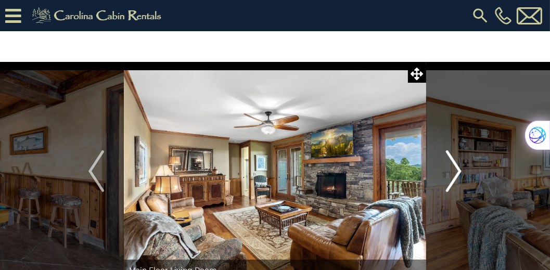
click at [462, 172] on button "Next" at bounding box center [453, 171] width 55 height 219
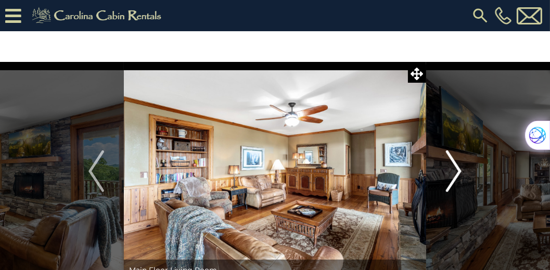
click at [462, 172] on button "Next" at bounding box center [453, 171] width 55 height 219
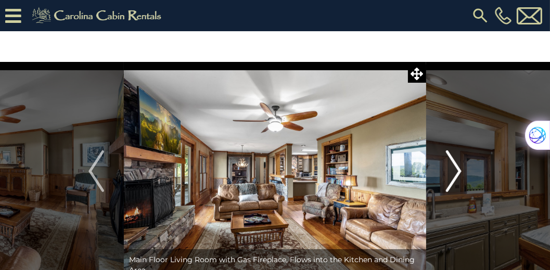
click at [462, 172] on button "Next" at bounding box center [453, 171] width 55 height 219
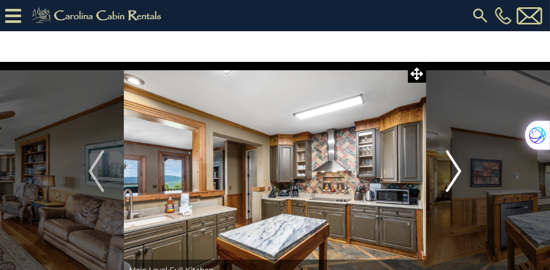
click at [462, 172] on button "Next" at bounding box center [453, 171] width 55 height 219
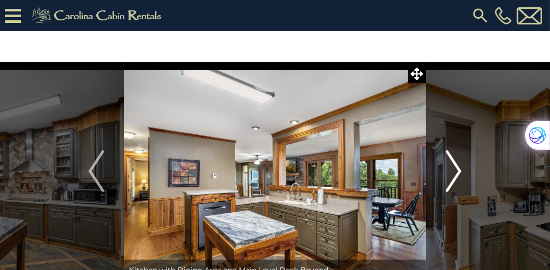
click at [462, 172] on button "Next" at bounding box center [453, 171] width 55 height 219
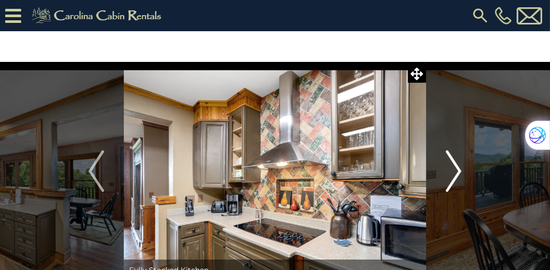
click at [462, 172] on button "Next" at bounding box center [453, 171] width 55 height 219
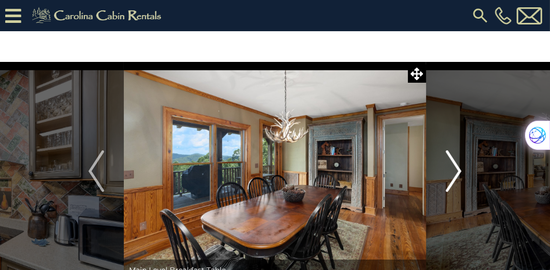
click at [462, 172] on button "Next" at bounding box center [453, 171] width 55 height 219
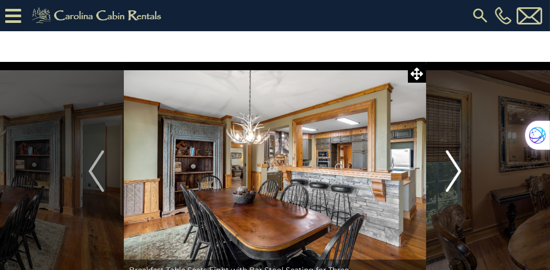
click at [462, 172] on button "Next" at bounding box center [453, 171] width 55 height 219
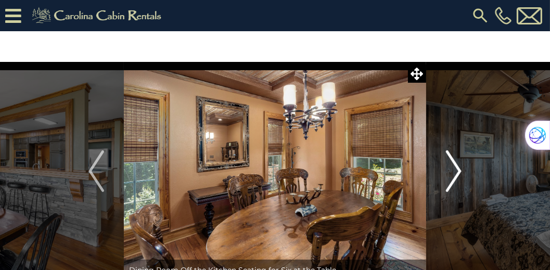
click at [462, 172] on button "Next" at bounding box center [453, 171] width 55 height 219
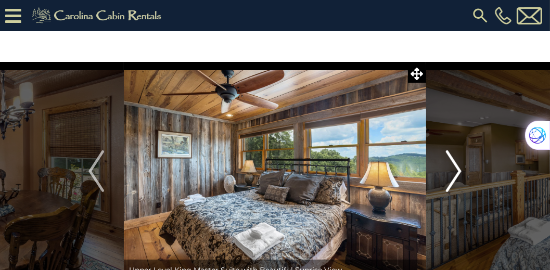
click at [462, 172] on button "Next" at bounding box center [453, 171] width 55 height 219
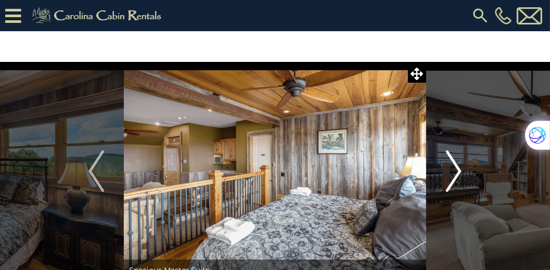
click at [462, 172] on button "Next" at bounding box center [453, 171] width 55 height 219
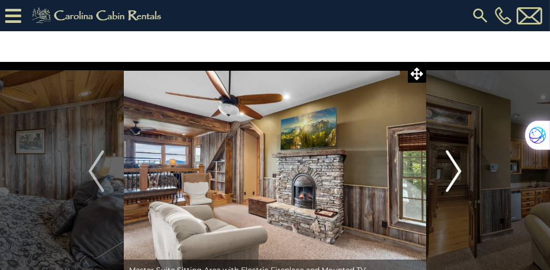
click at [462, 172] on button "Next" at bounding box center [453, 171] width 55 height 219
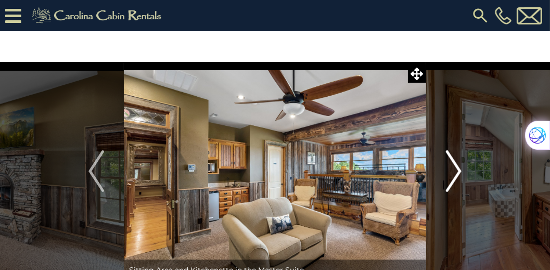
click at [462, 172] on button "Next" at bounding box center [453, 171] width 55 height 219
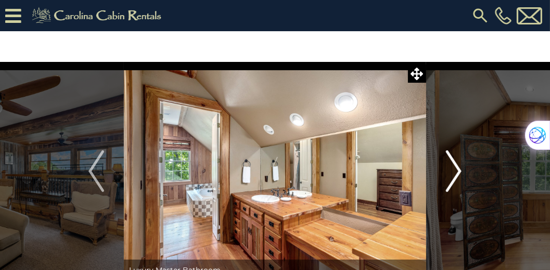
click at [462, 172] on button "Next" at bounding box center [453, 171] width 55 height 219
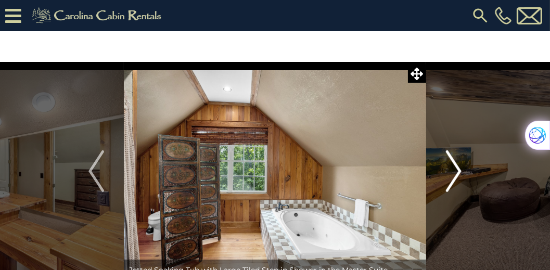
click at [462, 172] on button "Next" at bounding box center [453, 171] width 55 height 219
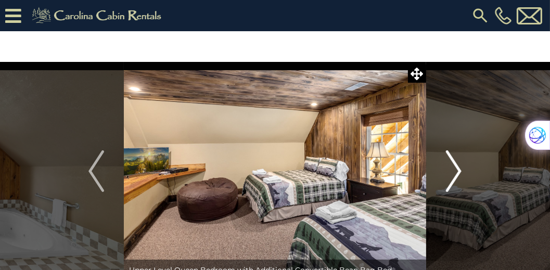
click at [462, 172] on button "Next" at bounding box center [453, 171] width 55 height 219
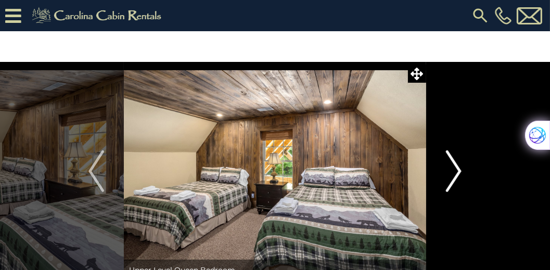
click at [462, 172] on button "Next" at bounding box center [453, 171] width 55 height 219
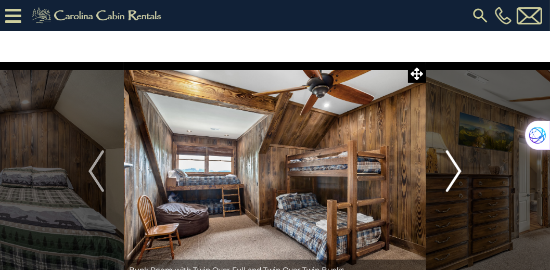
click at [462, 172] on button "Next" at bounding box center [453, 171] width 55 height 219
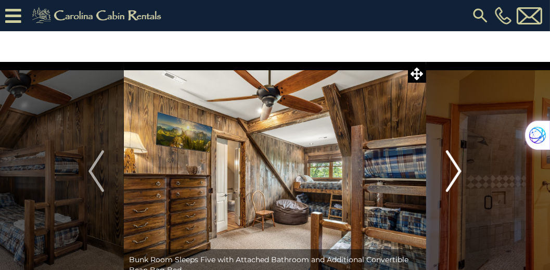
click at [462, 172] on button "Next" at bounding box center [453, 171] width 55 height 219
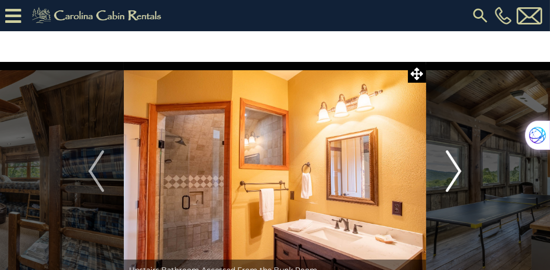
click at [462, 172] on button "Next" at bounding box center [453, 171] width 55 height 219
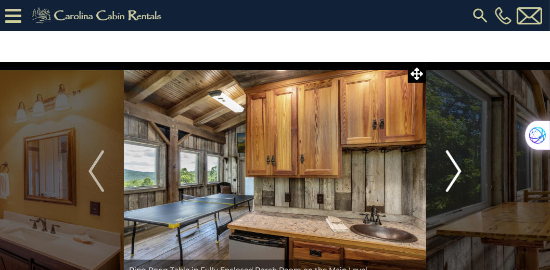
click at [462, 172] on button "Next" at bounding box center [453, 171] width 55 height 219
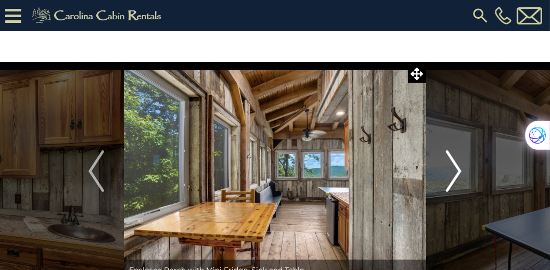
click at [462, 172] on button "Next" at bounding box center [453, 171] width 55 height 219
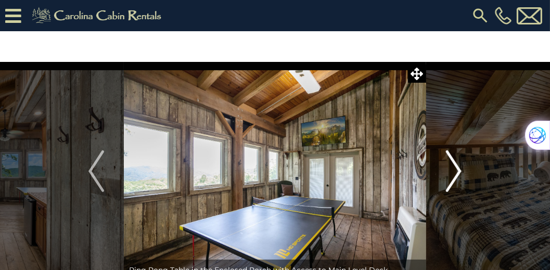
click at [462, 172] on button "Next" at bounding box center [453, 171] width 55 height 219
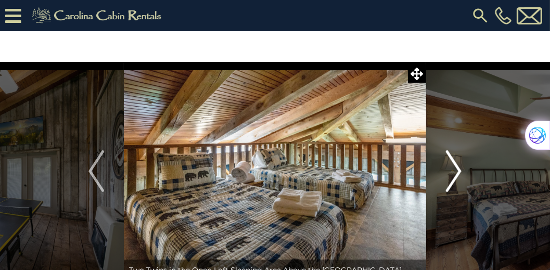
click at [462, 172] on button "Next" at bounding box center [453, 171] width 55 height 219
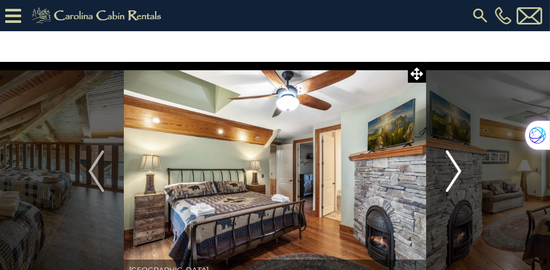
click at [462, 172] on button "Next" at bounding box center [453, 171] width 55 height 219
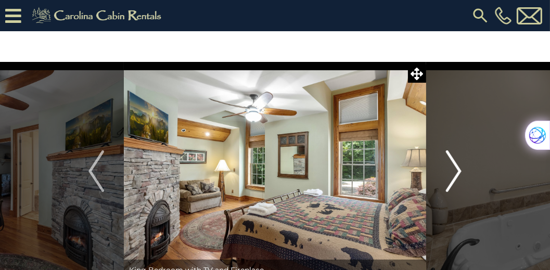
click at [462, 172] on button "Next" at bounding box center [453, 171] width 55 height 219
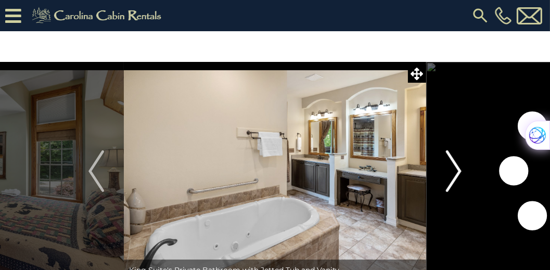
click at [462, 172] on button "Next" at bounding box center [453, 171] width 55 height 219
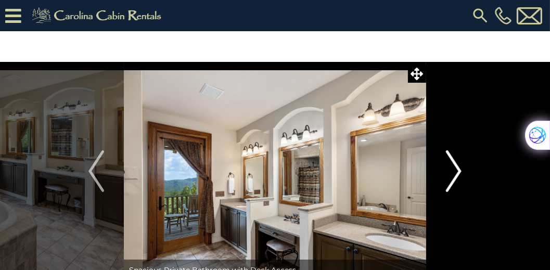
click at [462, 172] on button "Next" at bounding box center [453, 171] width 55 height 219
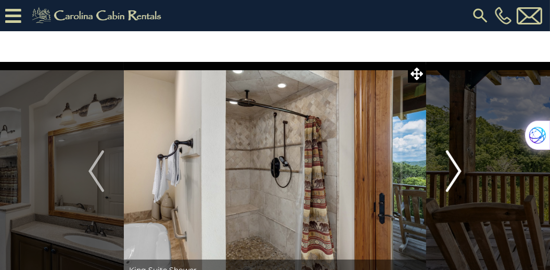
click at [462, 172] on button "Next" at bounding box center [453, 171] width 55 height 219
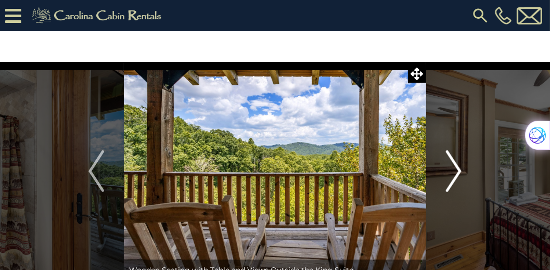
scroll to position [30, 0]
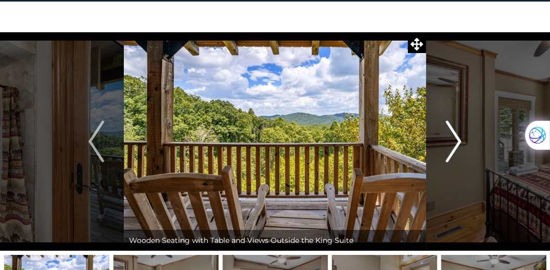
click at [458, 145] on img "Next" at bounding box center [454, 142] width 16 height 42
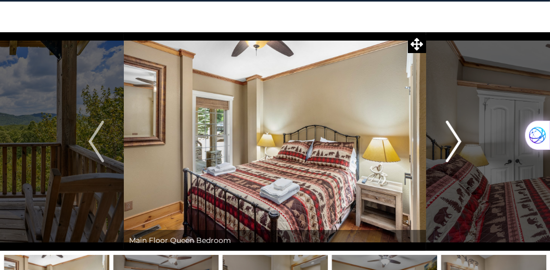
click at [458, 145] on img "Next" at bounding box center [454, 142] width 16 height 42
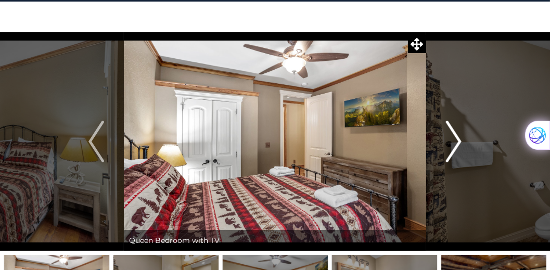
click at [458, 145] on img "Next" at bounding box center [454, 142] width 16 height 42
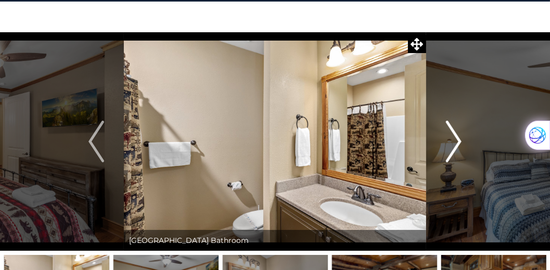
click at [458, 145] on img "Next" at bounding box center [454, 142] width 16 height 42
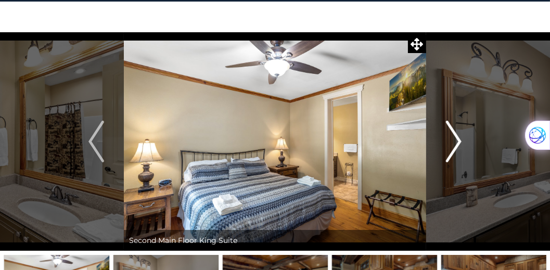
click at [458, 145] on img "Next" at bounding box center [454, 142] width 16 height 42
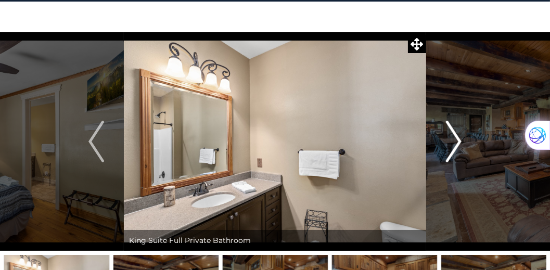
click at [458, 145] on img "Next" at bounding box center [454, 142] width 16 height 42
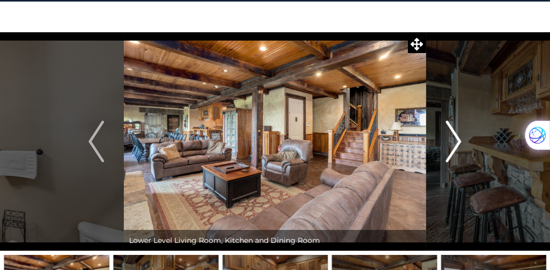
click at [458, 145] on img "Next" at bounding box center [454, 142] width 16 height 42
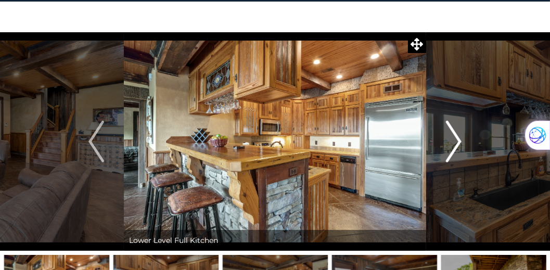
click at [458, 145] on img "Next" at bounding box center [454, 142] width 16 height 42
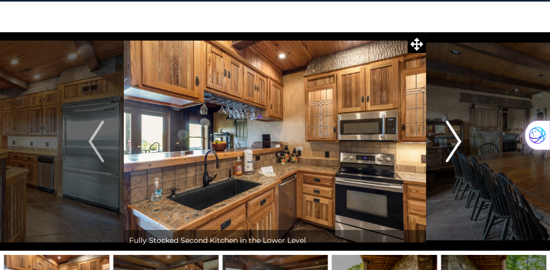
click at [458, 145] on img "Next" at bounding box center [454, 142] width 16 height 42
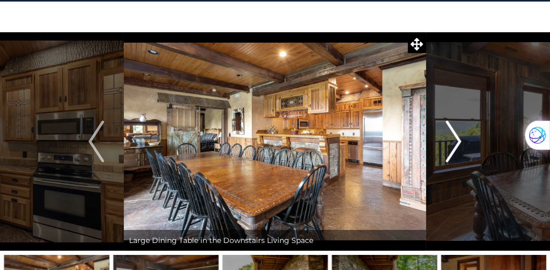
click at [458, 145] on img "Next" at bounding box center [454, 142] width 16 height 42
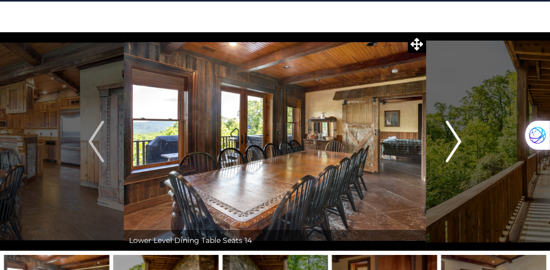
click at [458, 145] on img "Next" at bounding box center [454, 142] width 16 height 42
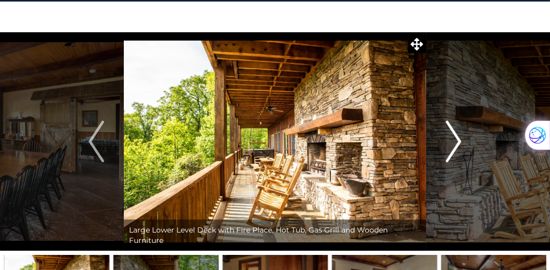
click at [458, 145] on img "Next" at bounding box center [454, 142] width 16 height 42
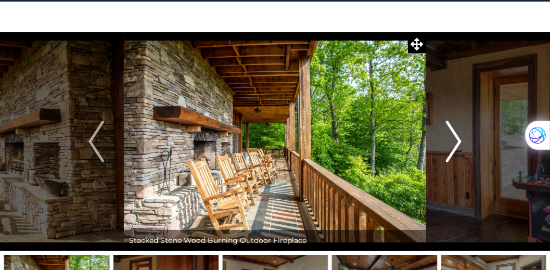
click at [458, 145] on img "Next" at bounding box center [454, 142] width 16 height 42
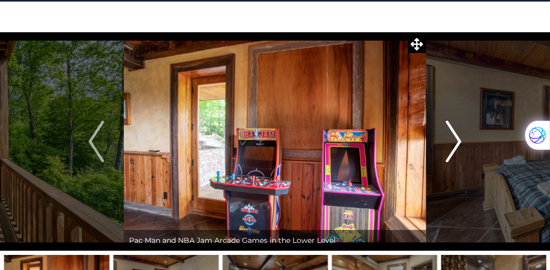
click at [458, 145] on img "Next" at bounding box center [454, 142] width 16 height 42
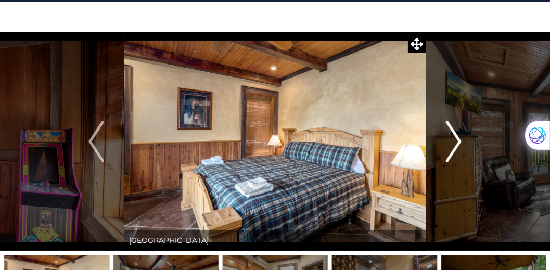
click at [458, 145] on img "Next" at bounding box center [454, 142] width 16 height 42
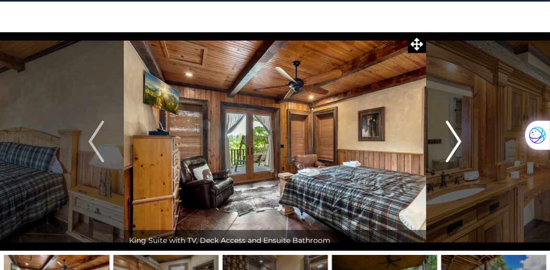
click at [458, 145] on img "Next" at bounding box center [454, 142] width 16 height 42
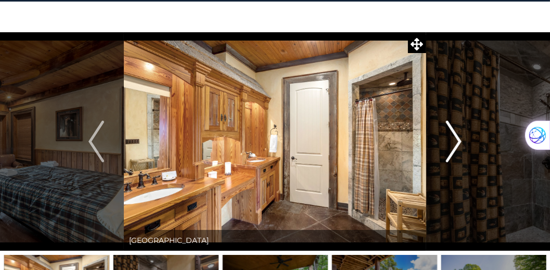
click at [458, 145] on img "Next" at bounding box center [454, 142] width 16 height 42
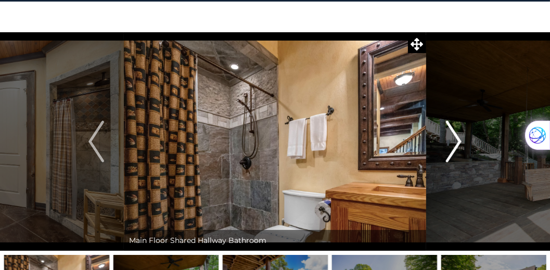
click at [458, 145] on img "Next" at bounding box center [454, 142] width 16 height 42
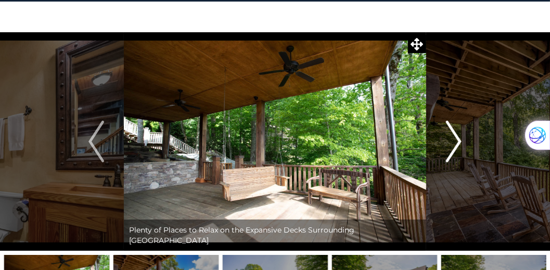
click at [458, 145] on img "Next" at bounding box center [454, 142] width 16 height 42
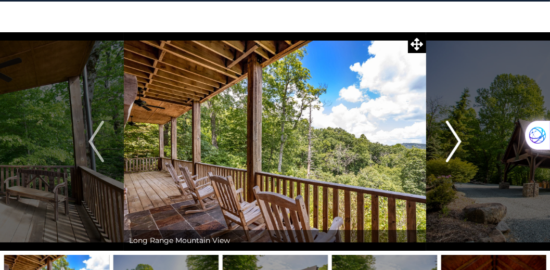
click at [458, 145] on img "Next" at bounding box center [454, 142] width 16 height 42
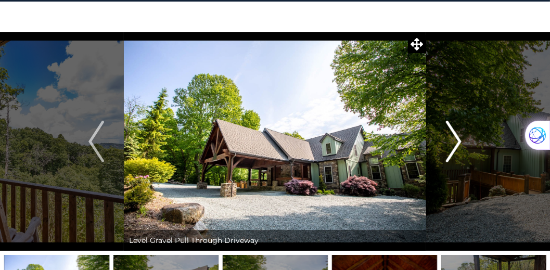
click at [458, 145] on img "Next" at bounding box center [454, 142] width 16 height 42
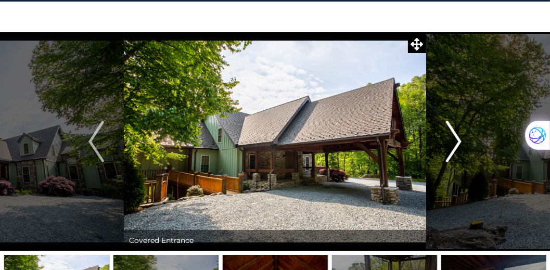
click at [458, 145] on img "Next" at bounding box center [454, 142] width 16 height 42
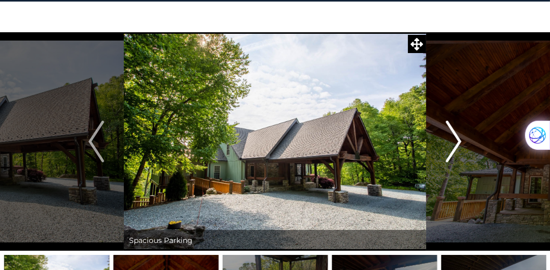
click at [458, 145] on img "Next" at bounding box center [454, 142] width 16 height 42
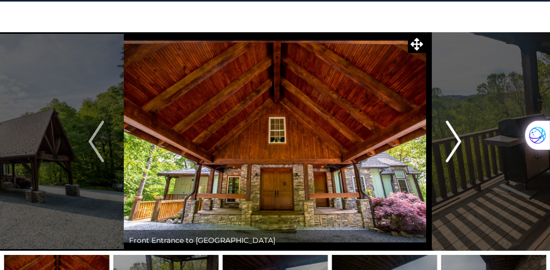
click at [458, 145] on img "Next" at bounding box center [454, 142] width 16 height 42
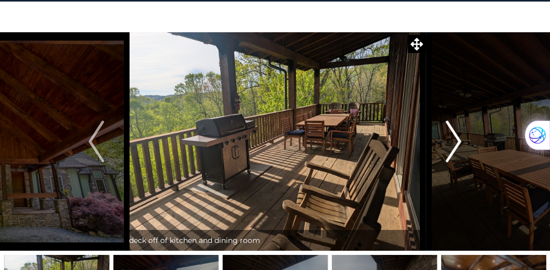
click at [458, 145] on img "Next" at bounding box center [454, 142] width 16 height 42
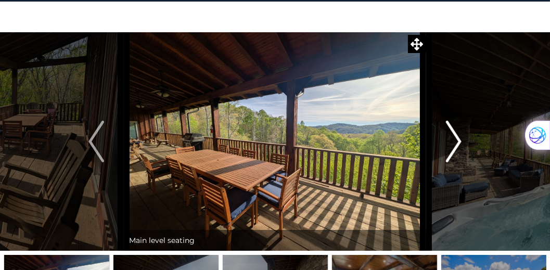
click at [458, 145] on img "Next" at bounding box center [454, 142] width 16 height 42
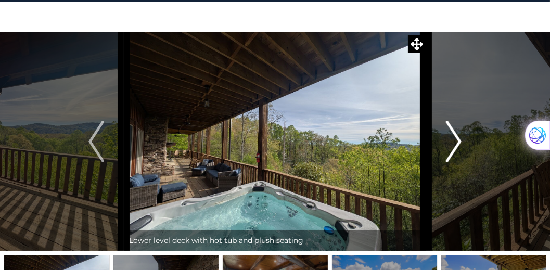
click at [458, 145] on img "Next" at bounding box center [454, 142] width 16 height 42
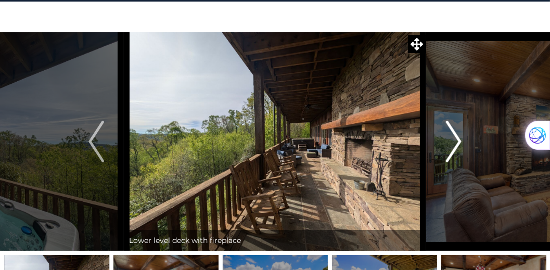
click at [458, 145] on img "Next" at bounding box center [454, 142] width 16 height 42
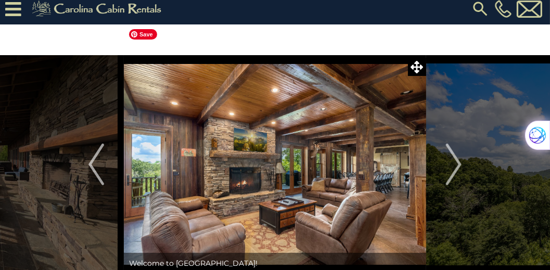
scroll to position [0, 0]
